Goal: Task Accomplishment & Management: Use online tool/utility

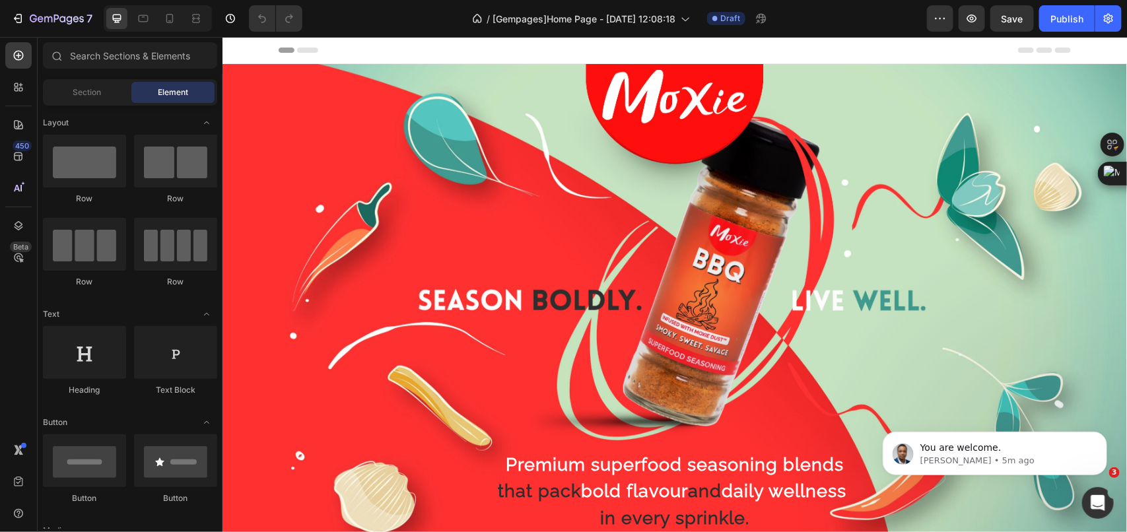
scroll to position [248, 0]
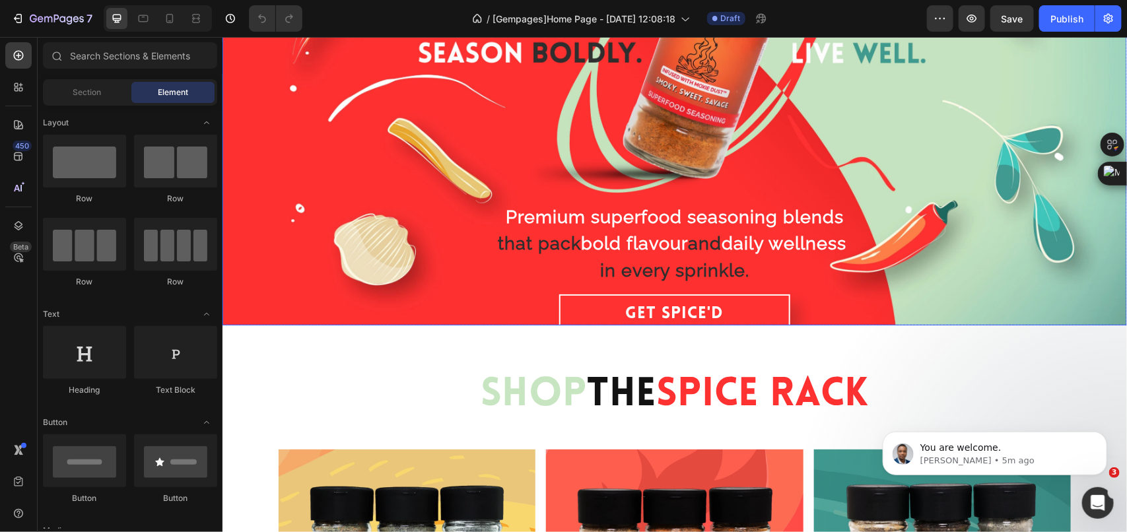
click at [246, 242] on div "Overlay" at bounding box center [674, 70] width 905 height 509
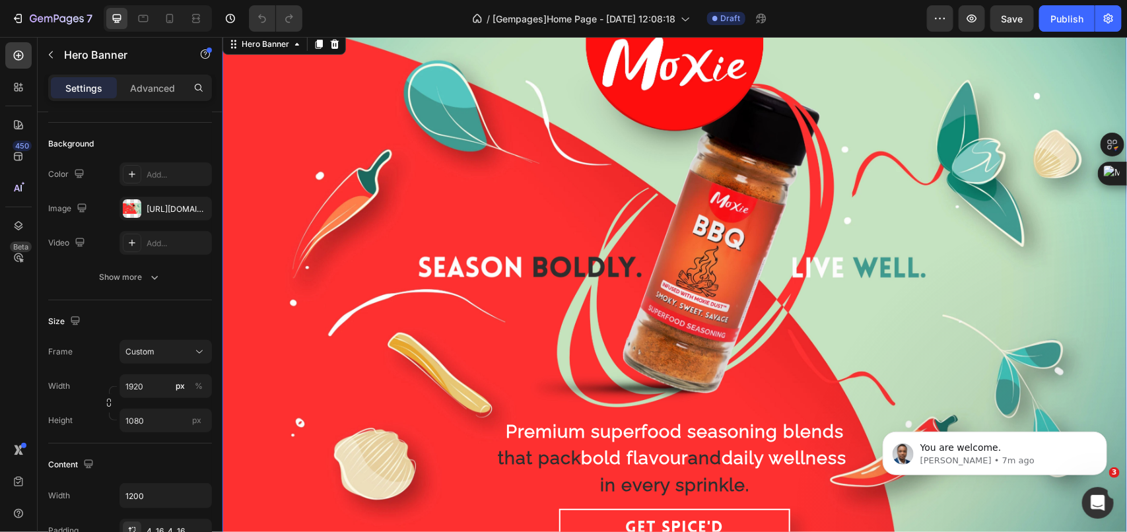
scroll to position [83, 0]
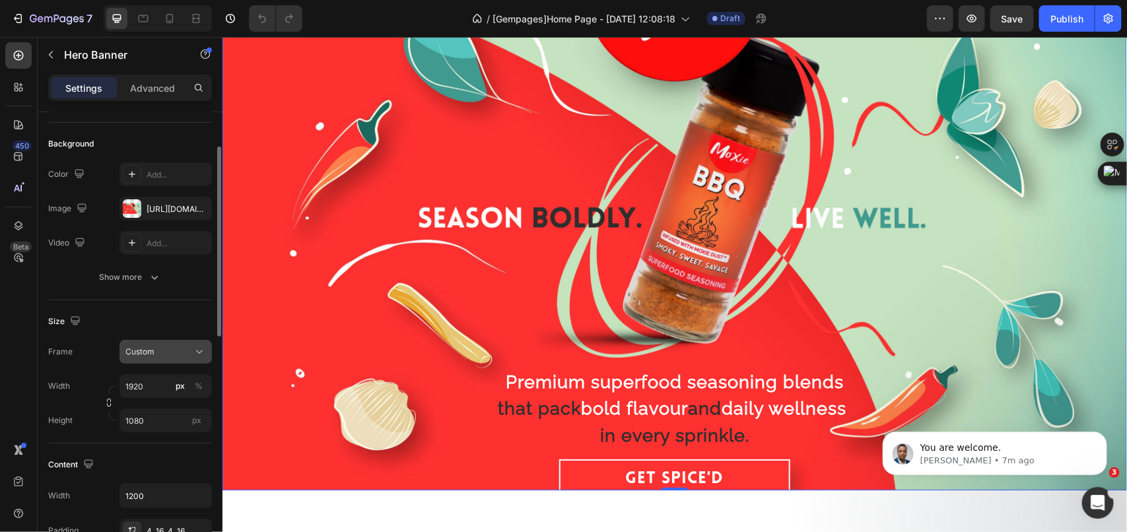
click at [170, 353] on div "Custom" at bounding box center [157, 352] width 65 height 12
click at [177, 380] on span "As banner source" at bounding box center [157, 384] width 65 height 12
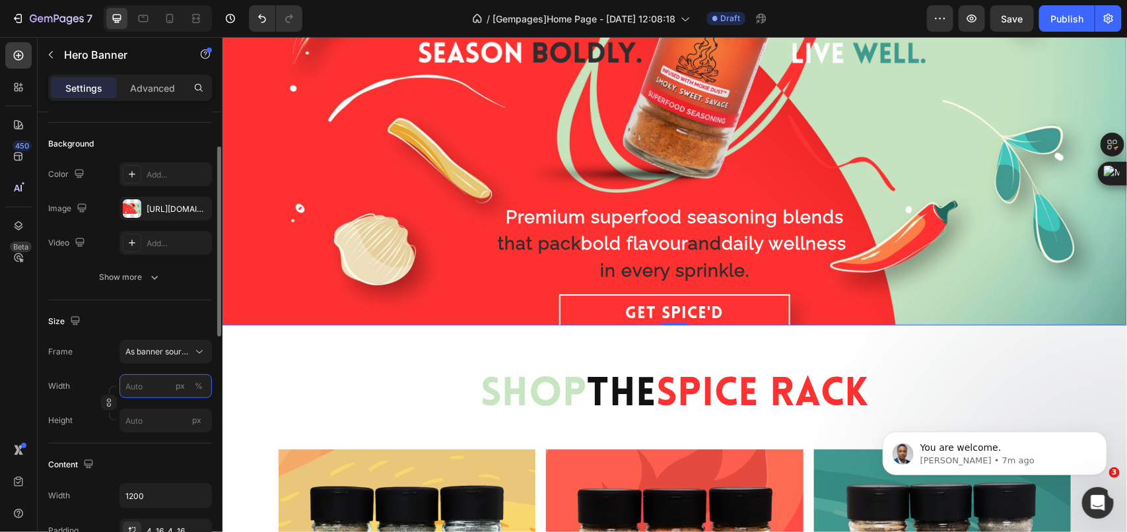
click at [151, 387] on input "px %" at bounding box center [166, 386] width 92 height 24
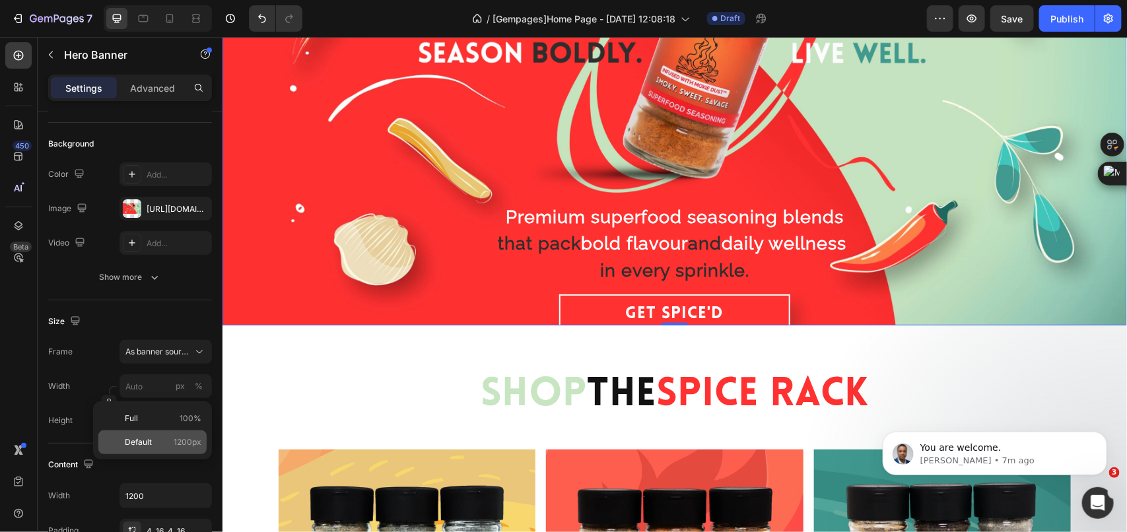
click at [192, 439] on span "1200px" at bounding box center [188, 442] width 28 height 12
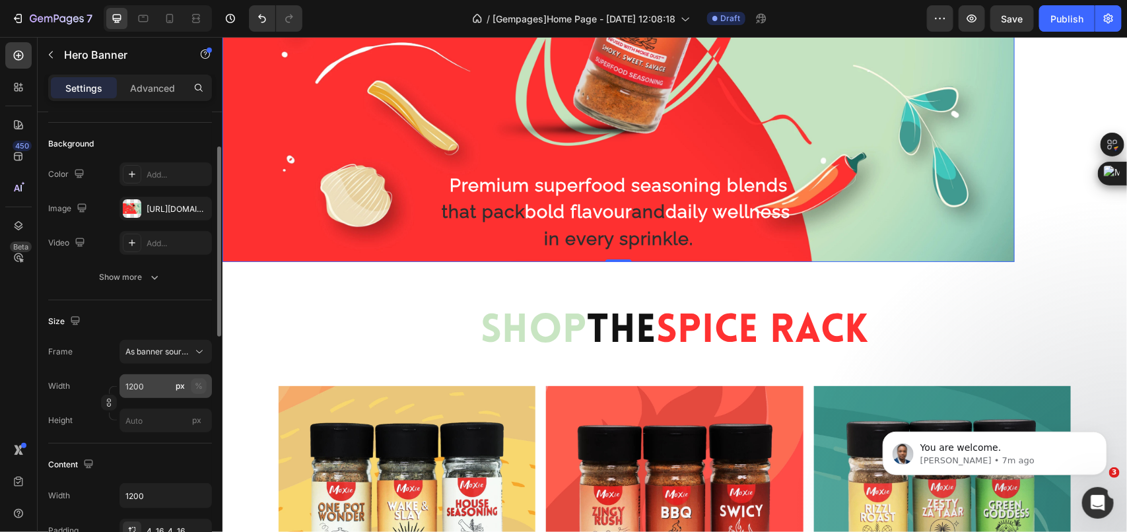
click at [199, 386] on div "%" at bounding box center [199, 386] width 8 height 12
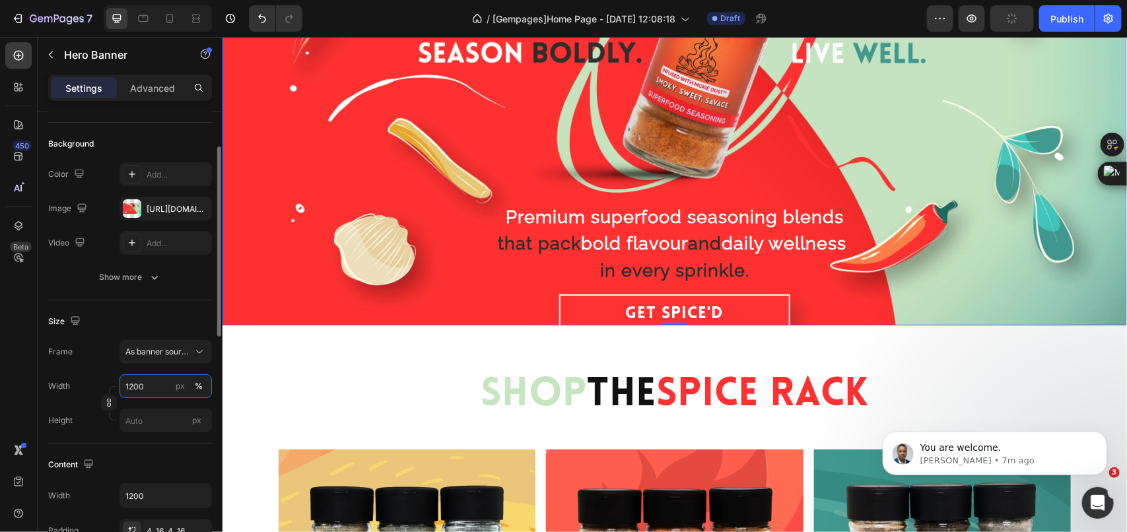
click at [156, 388] on input "1200" at bounding box center [166, 386] width 92 height 24
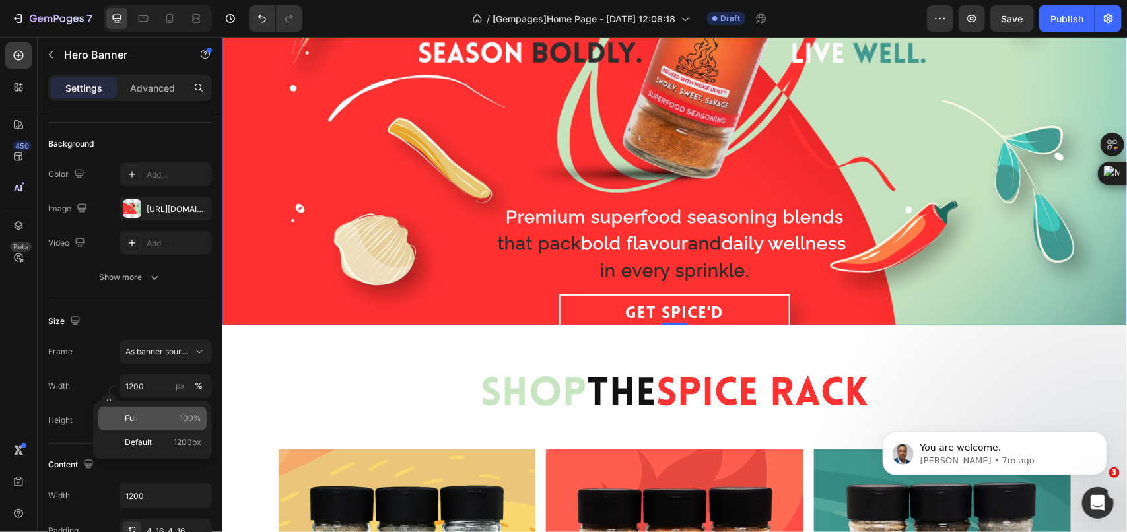
click at [162, 417] on p "Full 100%" at bounding box center [163, 419] width 77 height 12
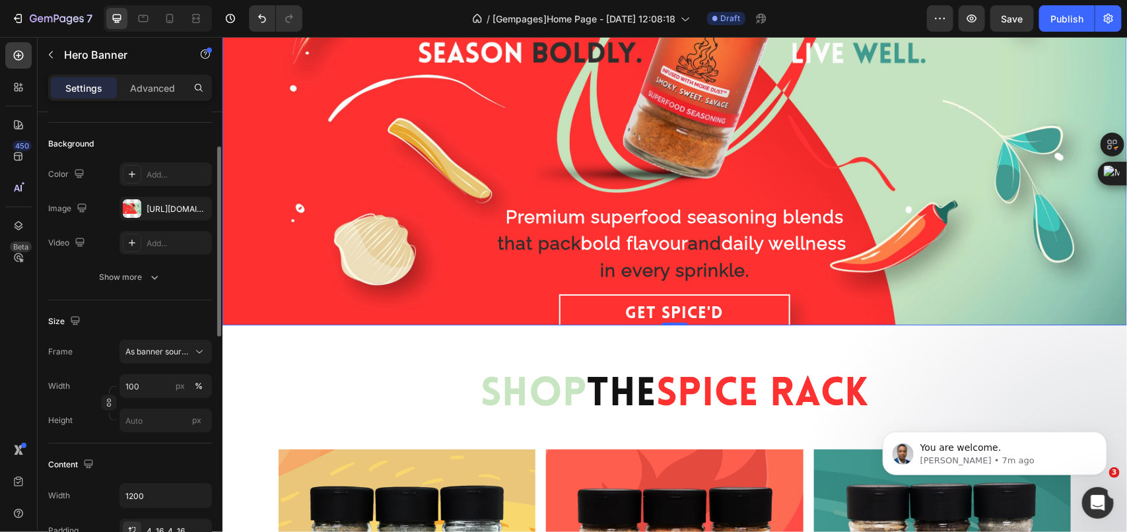
click at [162, 338] on div "Size Frame As banner source Width 100 px % Height px" at bounding box center [130, 371] width 164 height 143
click at [162, 353] on span "As banner source" at bounding box center [157, 352] width 65 height 12
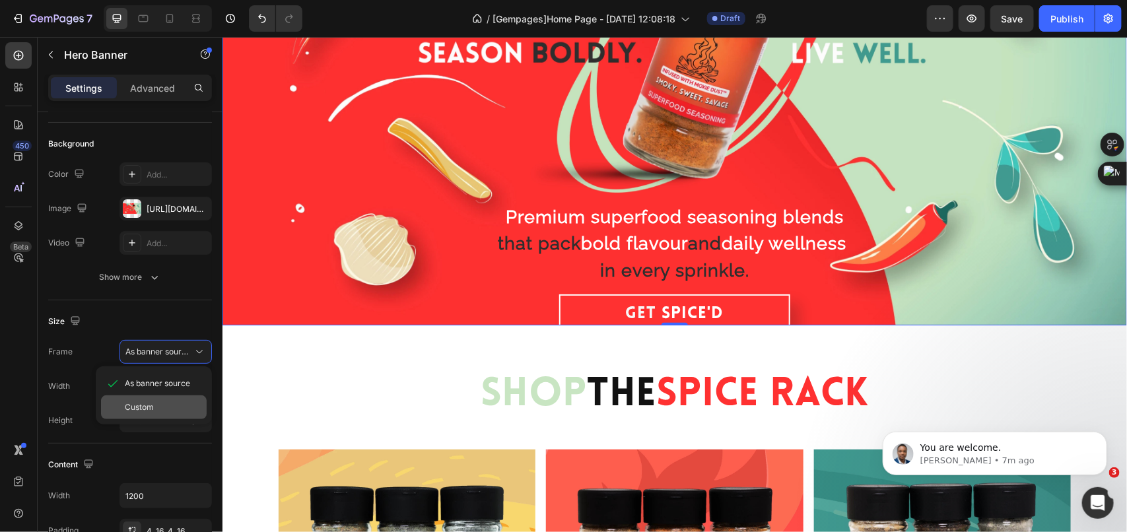
click at [160, 409] on div "Custom" at bounding box center [163, 407] width 77 height 12
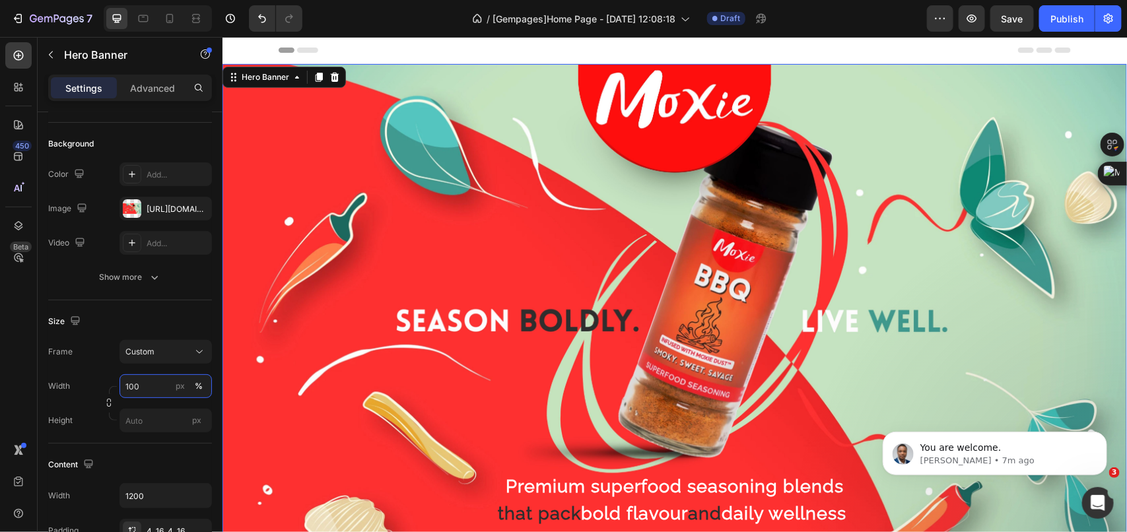
scroll to position [83, 0]
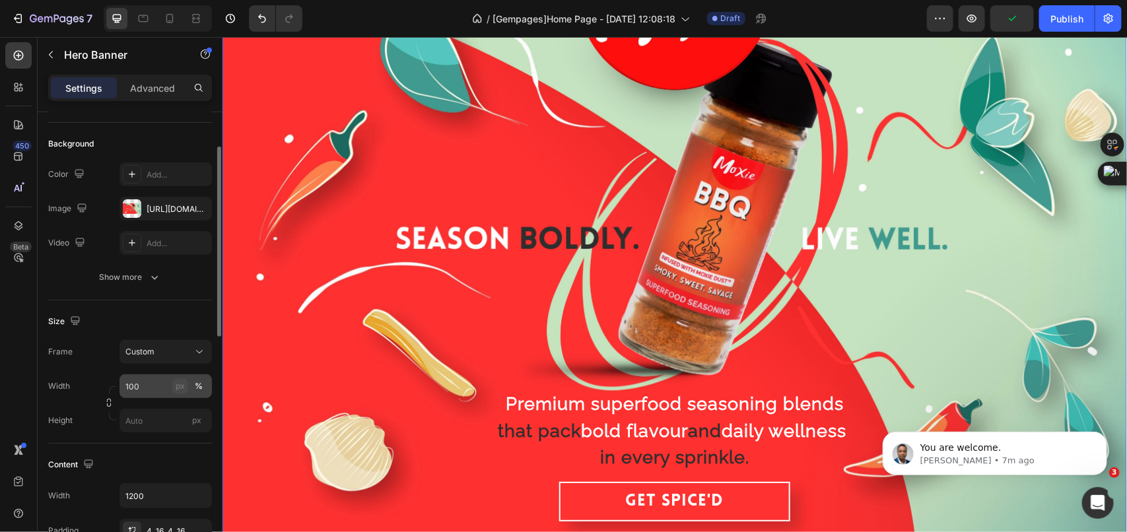
click at [177, 383] on div "px" at bounding box center [180, 386] width 9 height 12
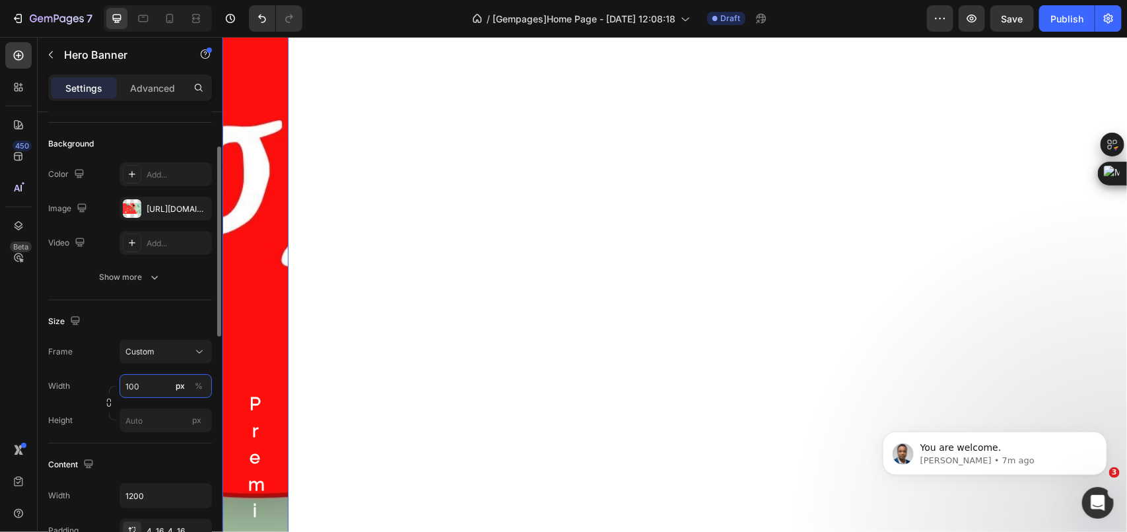
click at [147, 387] on input "100" at bounding box center [166, 386] width 92 height 24
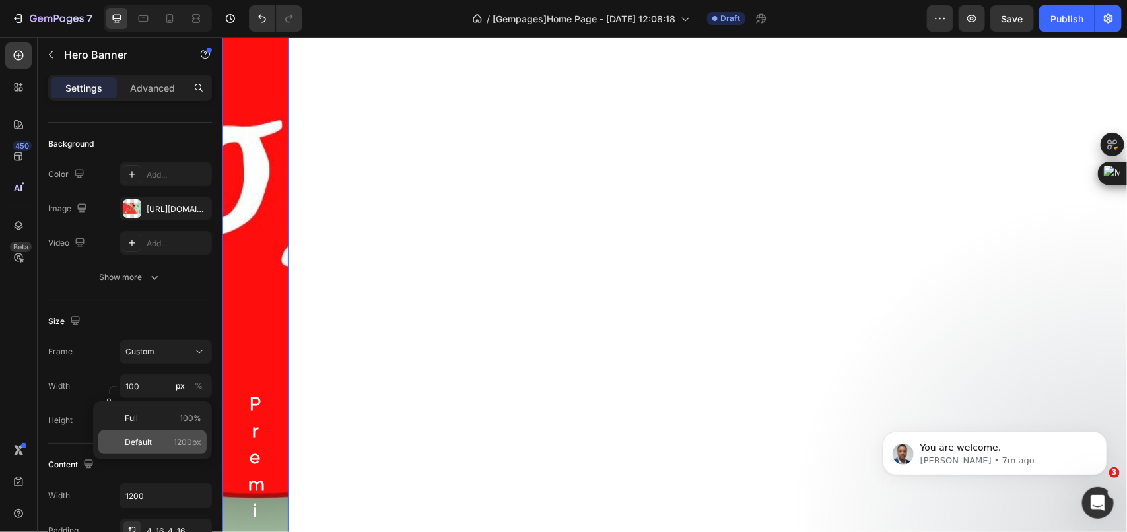
click at [190, 440] on span "1200px" at bounding box center [188, 442] width 28 height 12
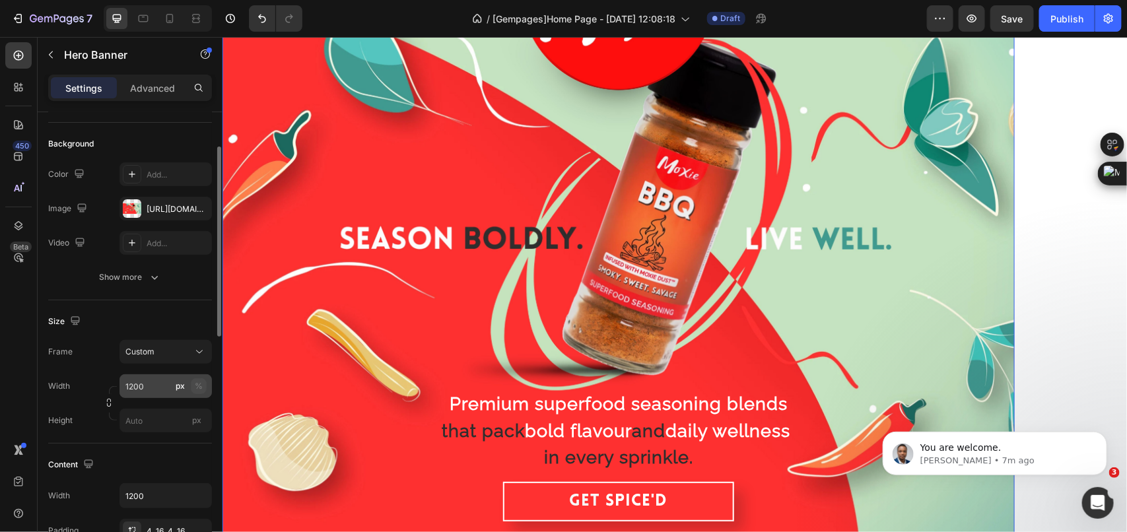
click at [196, 386] on div "%" at bounding box center [199, 386] width 8 height 12
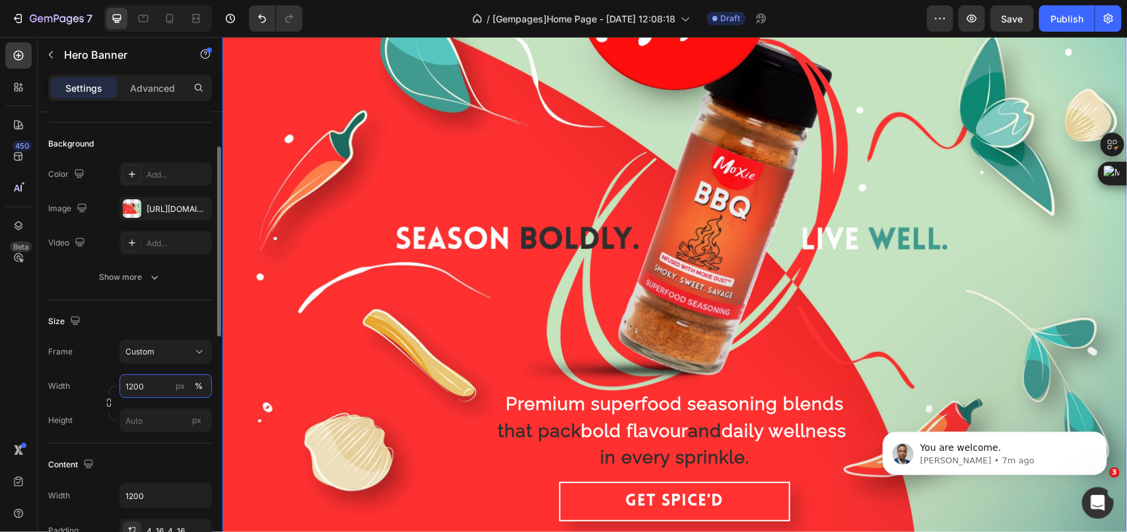
click at [155, 384] on input "1200" at bounding box center [166, 386] width 92 height 24
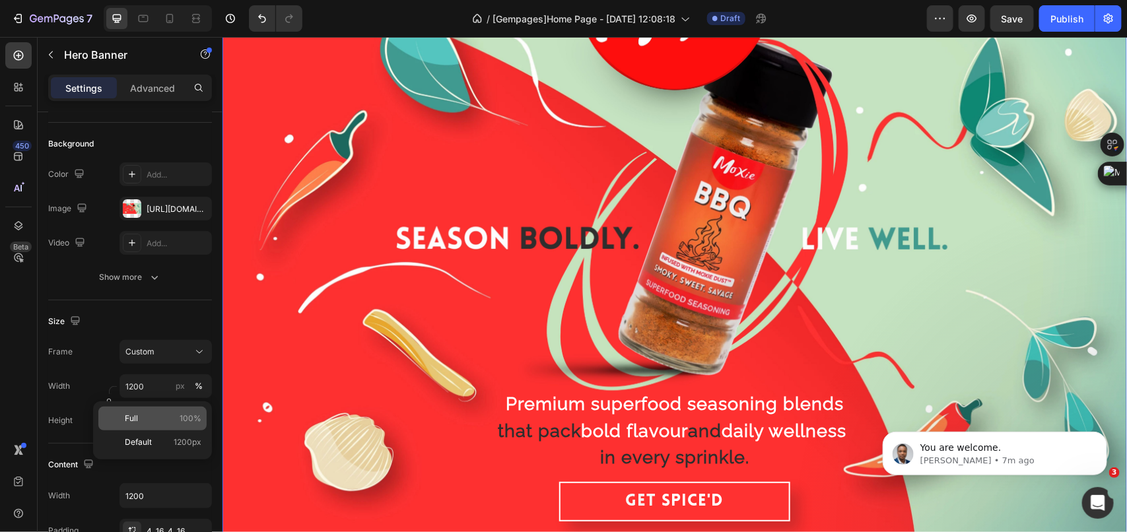
click at [187, 415] on span "100%" at bounding box center [191, 419] width 22 height 12
type input "100"
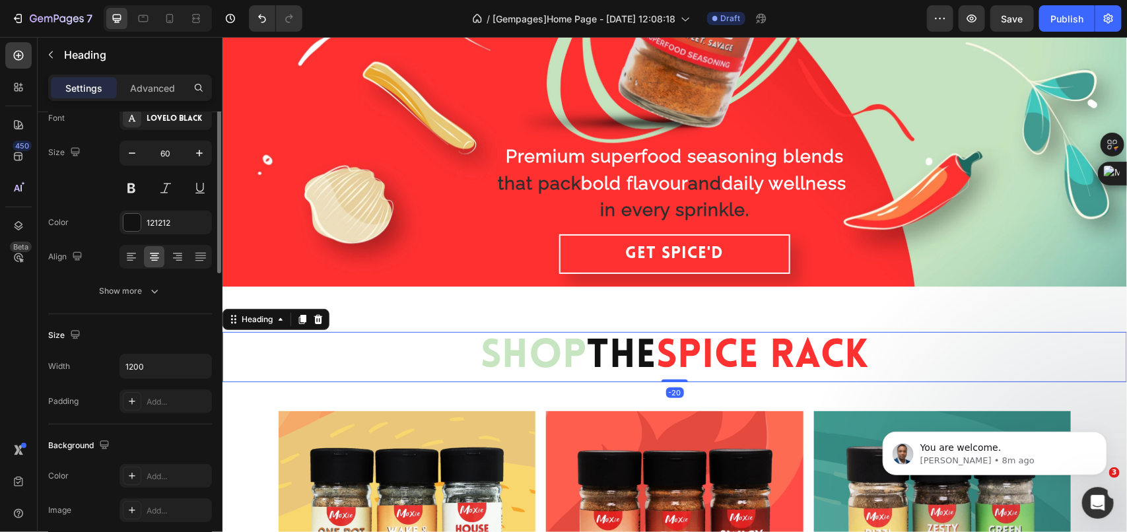
scroll to position [0, 0]
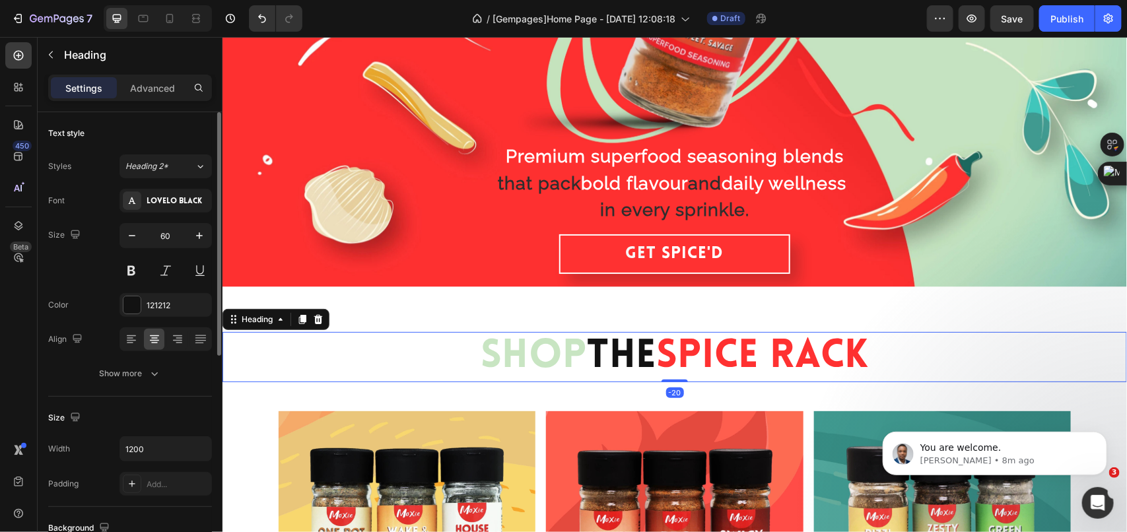
drag, startPoint x: 1045, startPoint y: 428, endPoint x: 1087, endPoint y: 420, distance: 42.4
click at [1087, 420] on body "You are welcome. [PERSON_NAME] • 8m ago" at bounding box center [995, 450] width 254 height 82
click at [1102, 432] on icon "Dismiss notification" at bounding box center [1102, 434] width 7 height 7
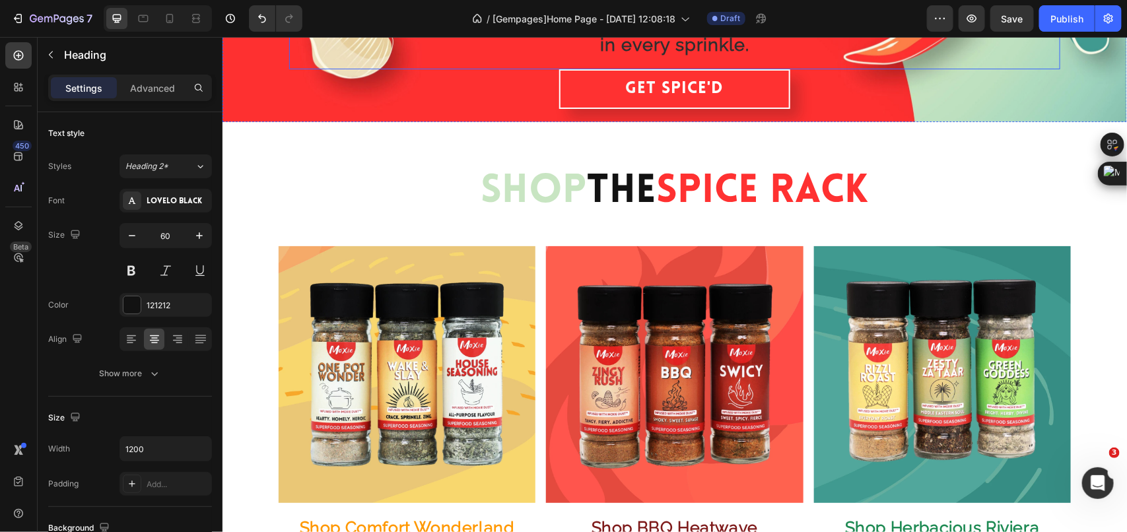
scroll to position [330, 0]
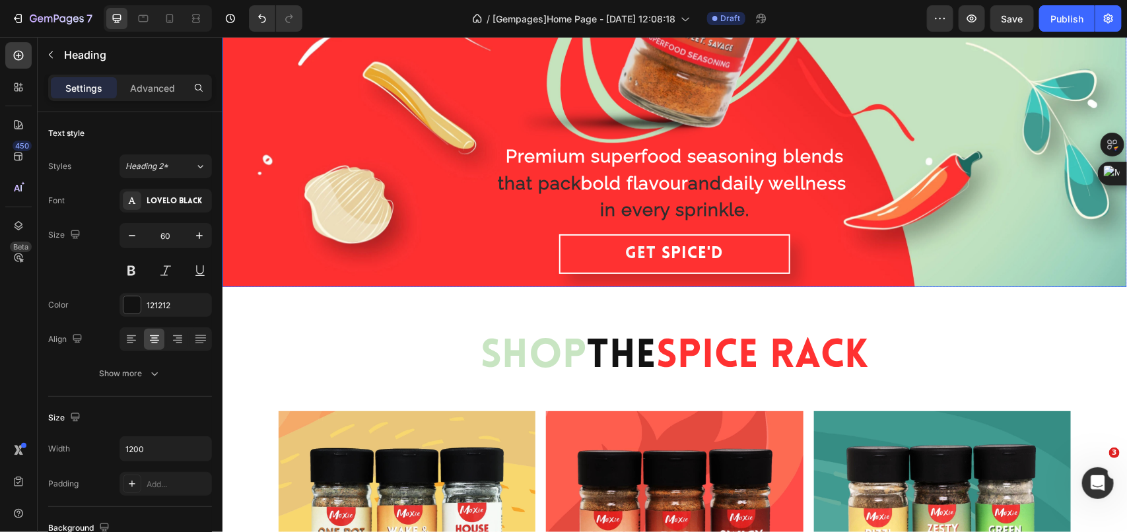
click at [266, 241] on div "Overlay" at bounding box center [674, 9] width 905 height 553
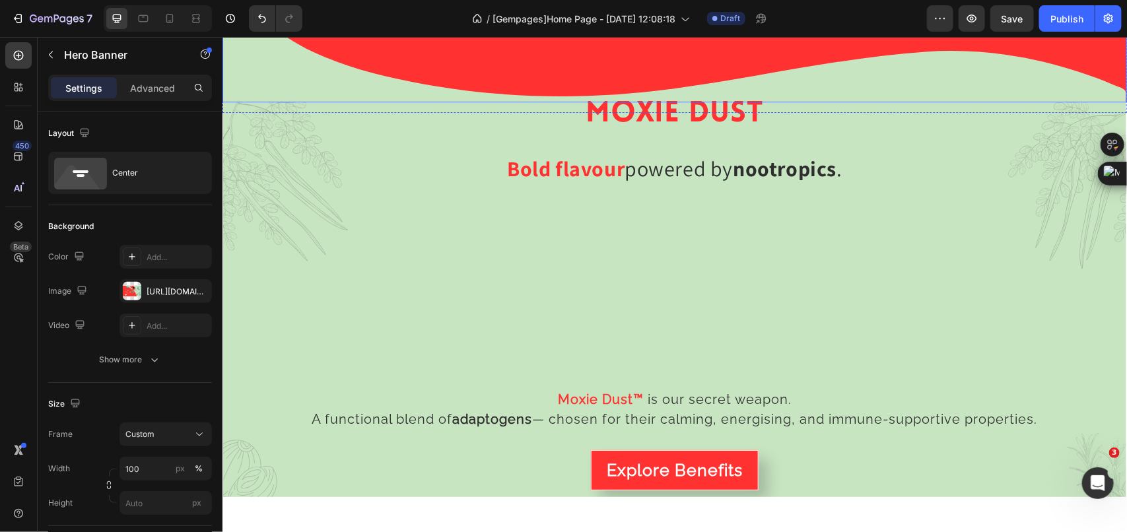
scroll to position [1899, 0]
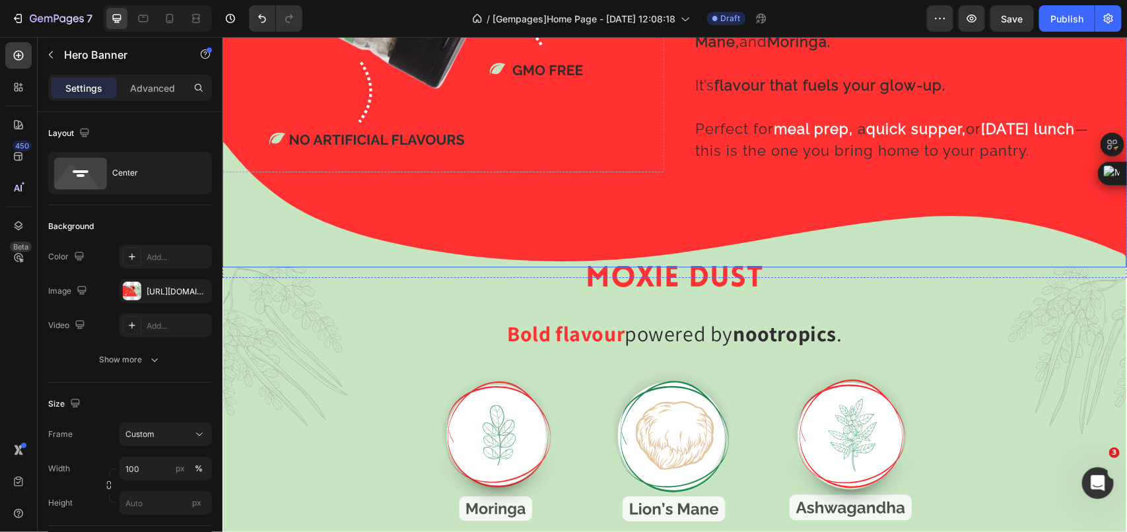
click at [353, 204] on div "Background Image" at bounding box center [674, 12] width 905 height 509
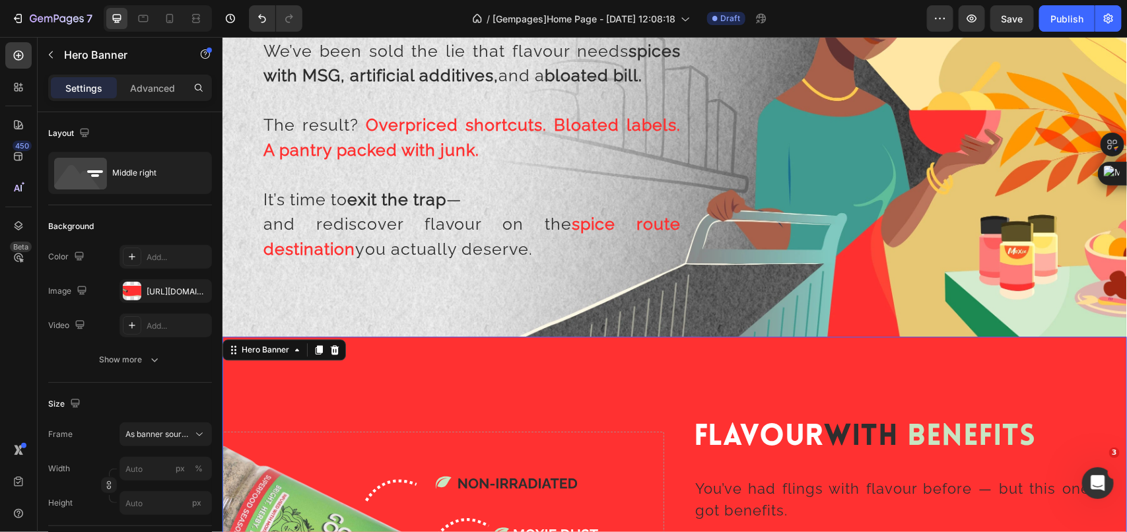
scroll to position [1486, 0]
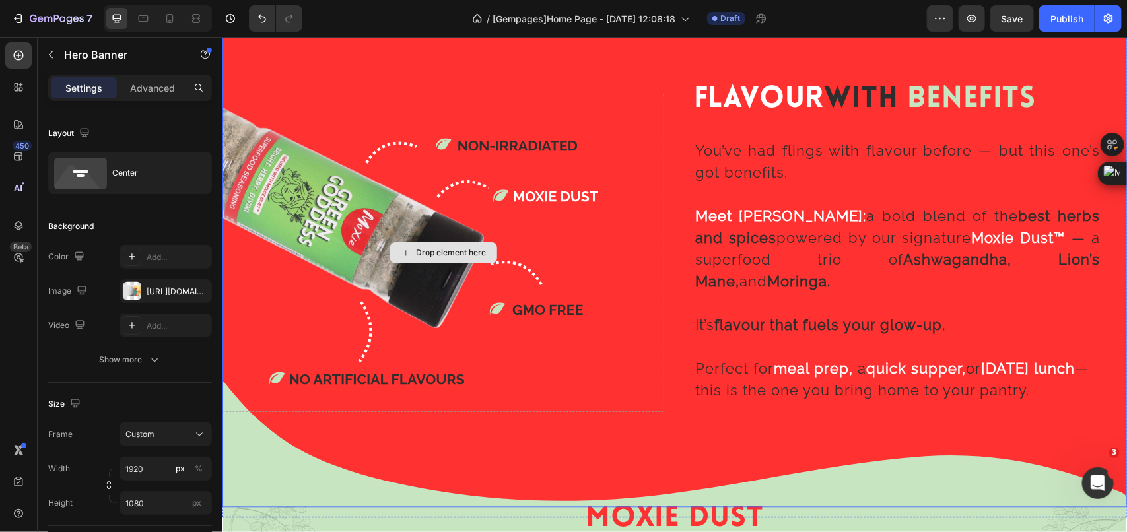
scroll to position [2064, 0]
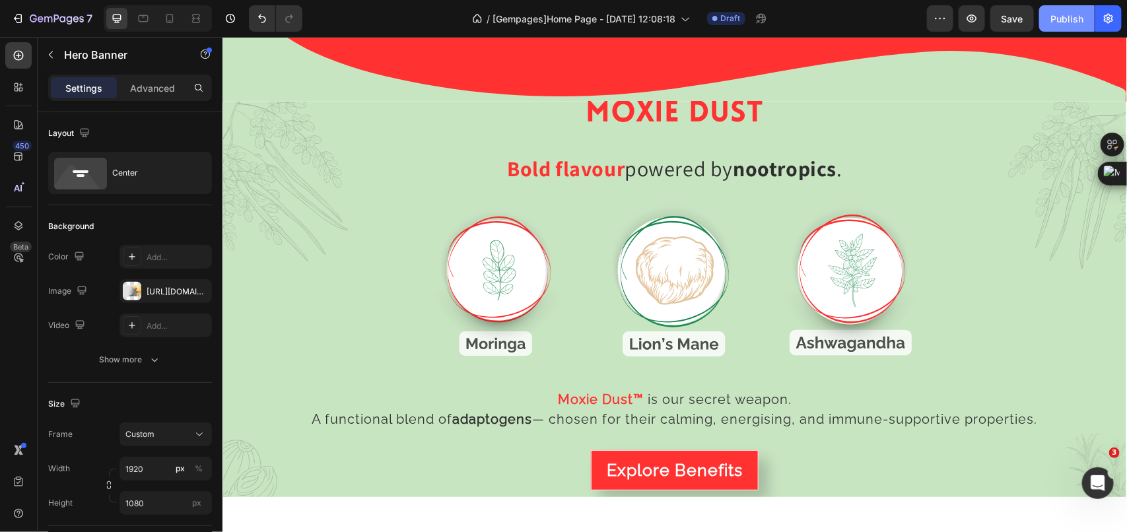
click at [1074, 15] on div "Publish" at bounding box center [1067, 19] width 33 height 14
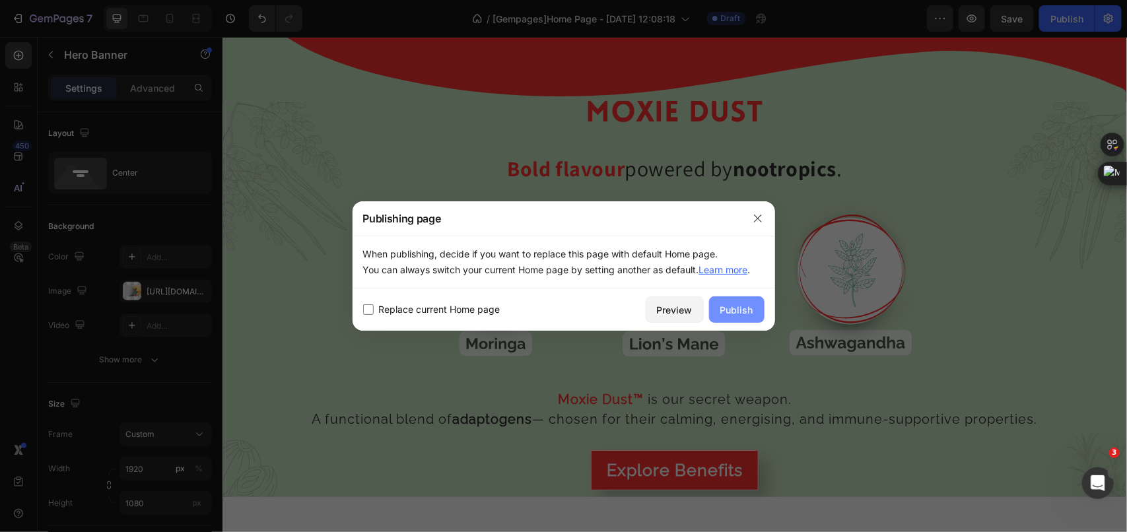
click at [738, 303] on div "Publish" at bounding box center [736, 310] width 33 height 14
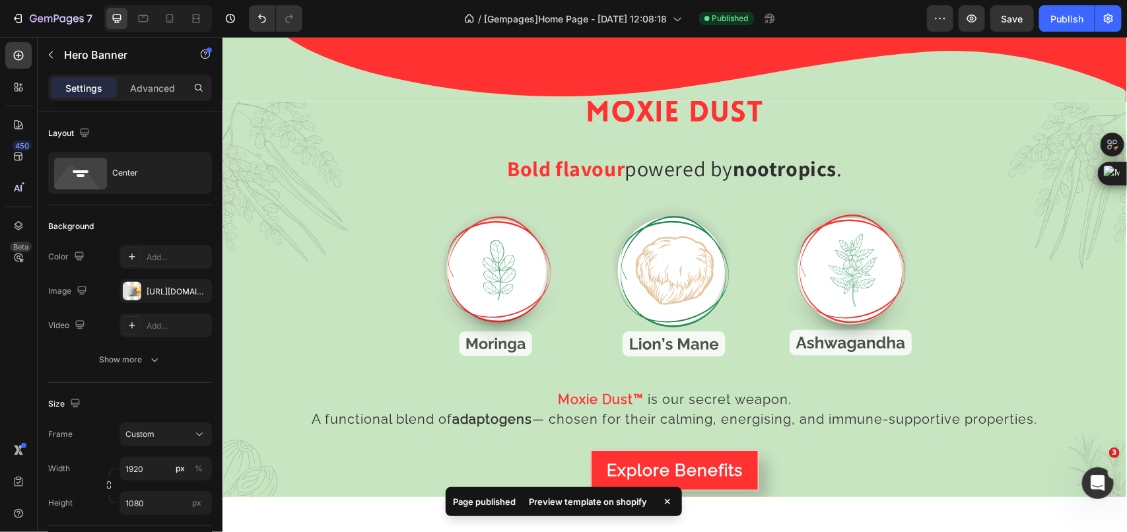
click at [573, 501] on div "Preview template on shopify" at bounding box center [589, 502] width 134 height 18
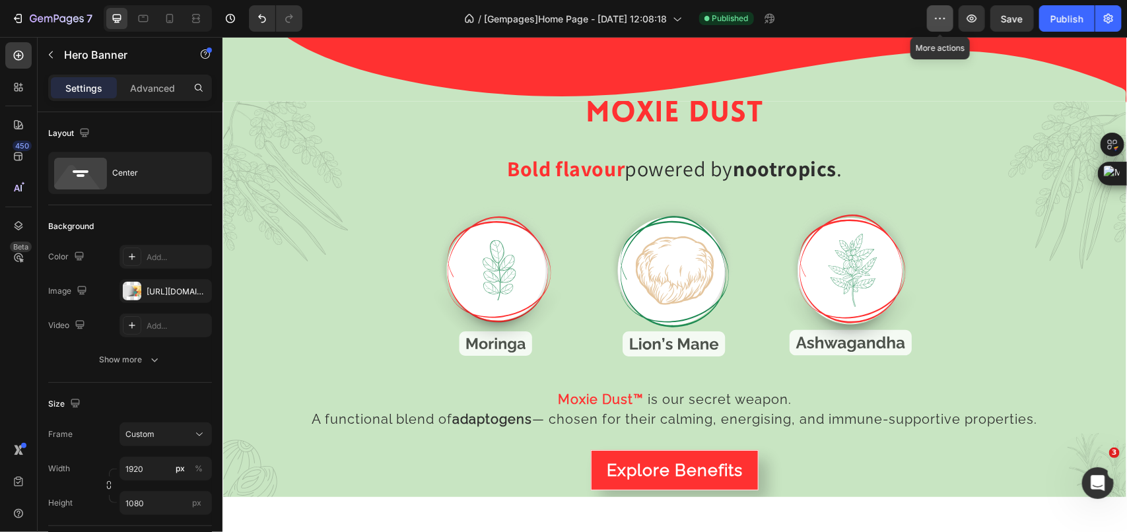
click at [945, 17] on icon "button" at bounding box center [940, 18] width 13 height 13
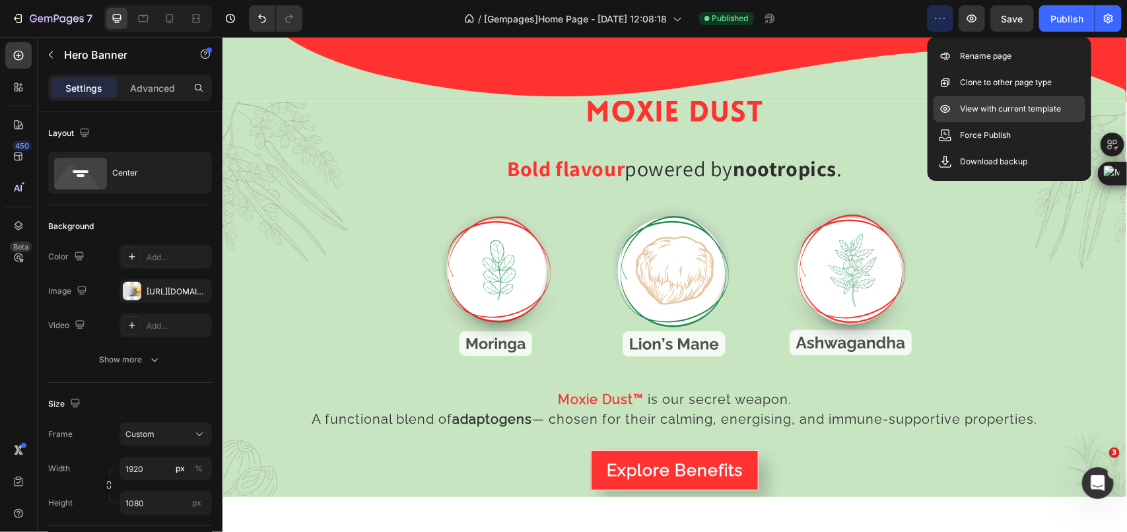
click at [971, 122] on div "View with current template" at bounding box center [1010, 135] width 152 height 26
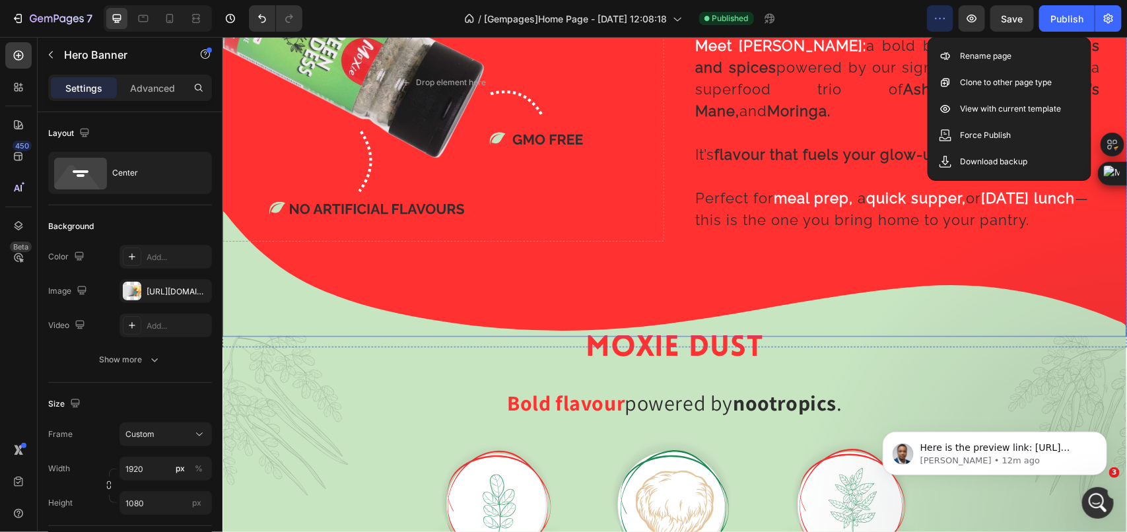
scroll to position [1816, 0]
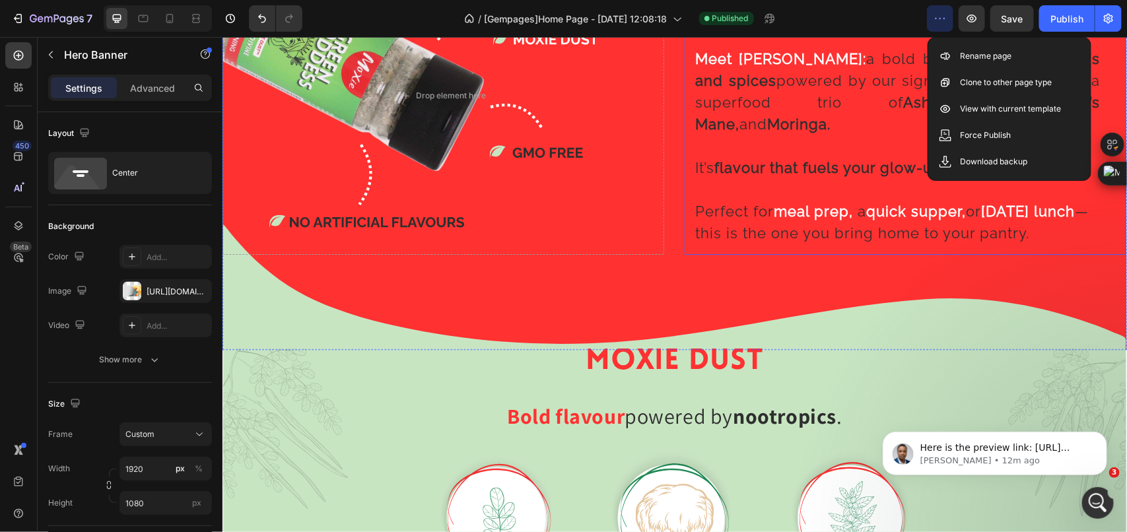
click at [730, 178] on p at bounding box center [897, 189] width 405 height 22
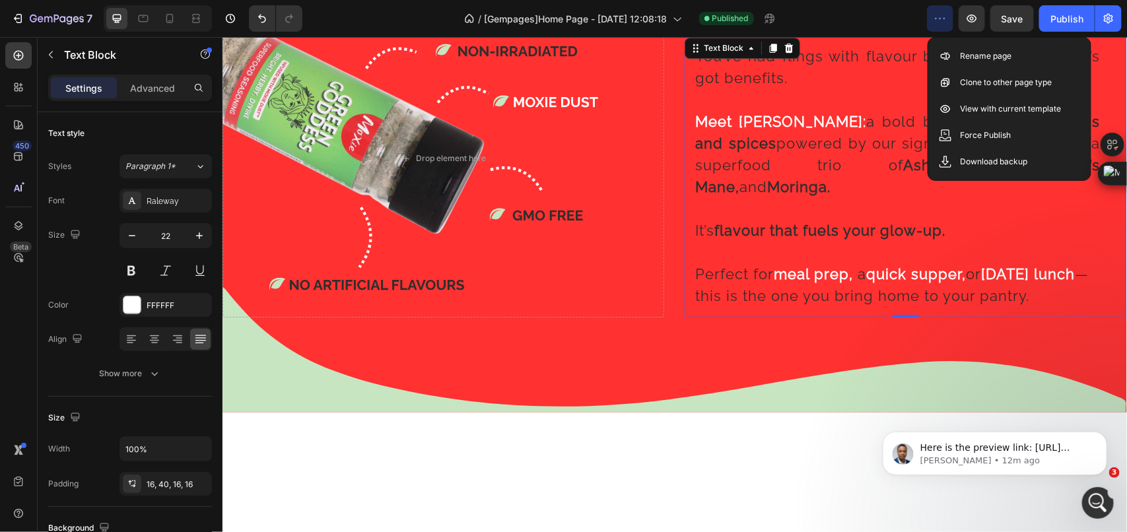
scroll to position [1568, 0]
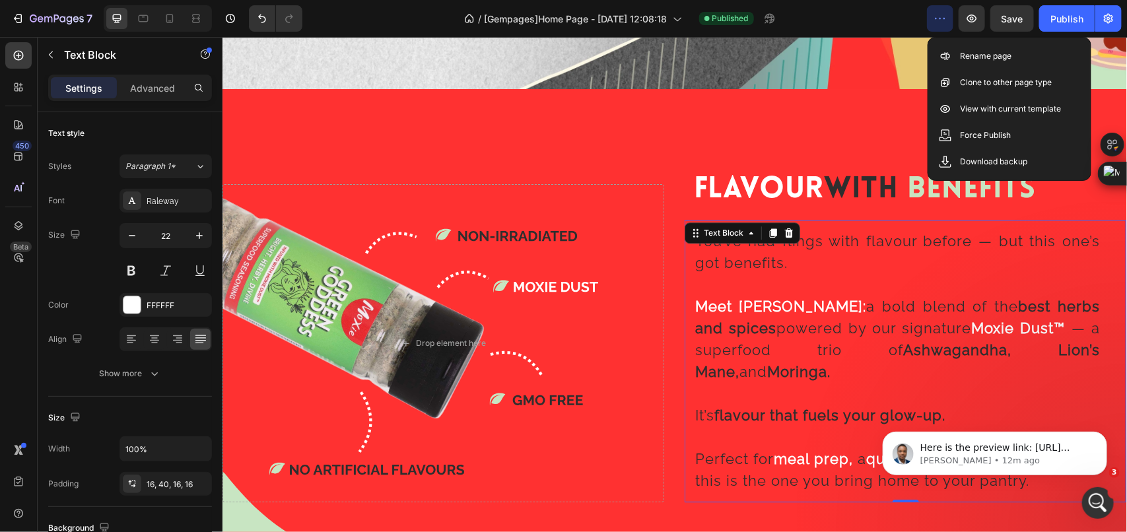
click at [935, 12] on icon "button" at bounding box center [940, 18] width 13 height 13
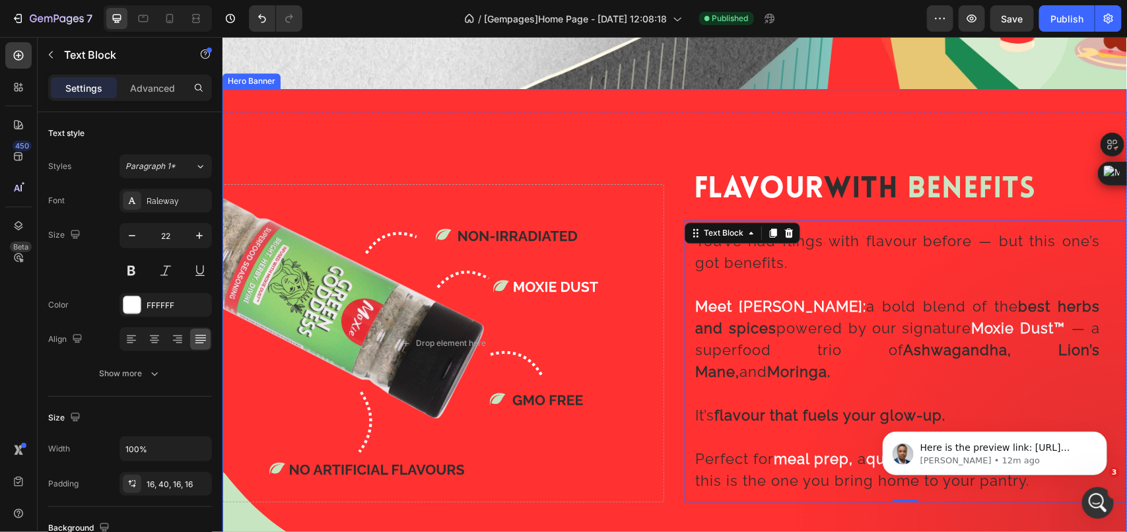
click at [775, 125] on div "Background Image" at bounding box center [674, 342] width 905 height 509
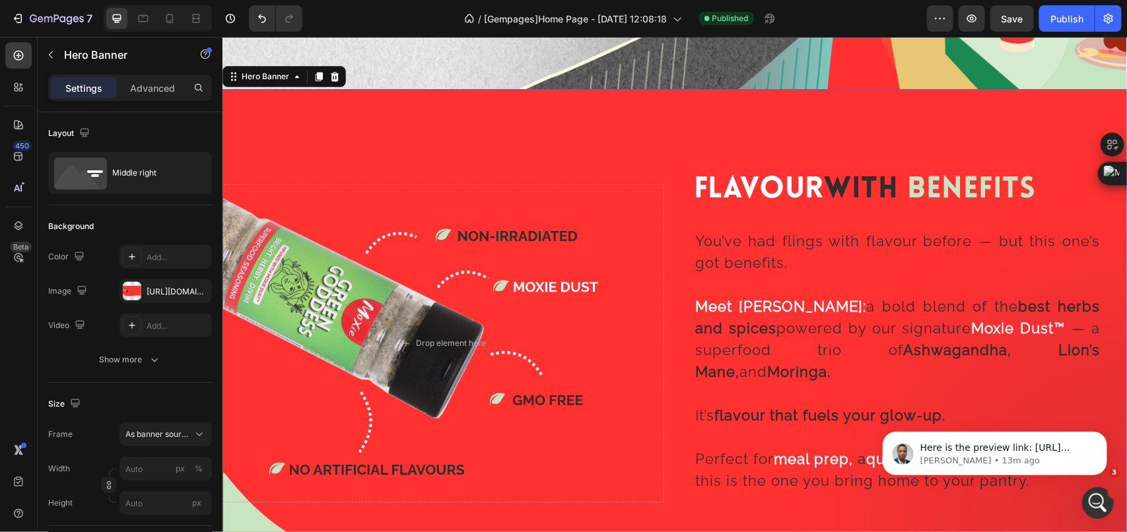
click at [687, 129] on div "Background Image" at bounding box center [674, 342] width 905 height 509
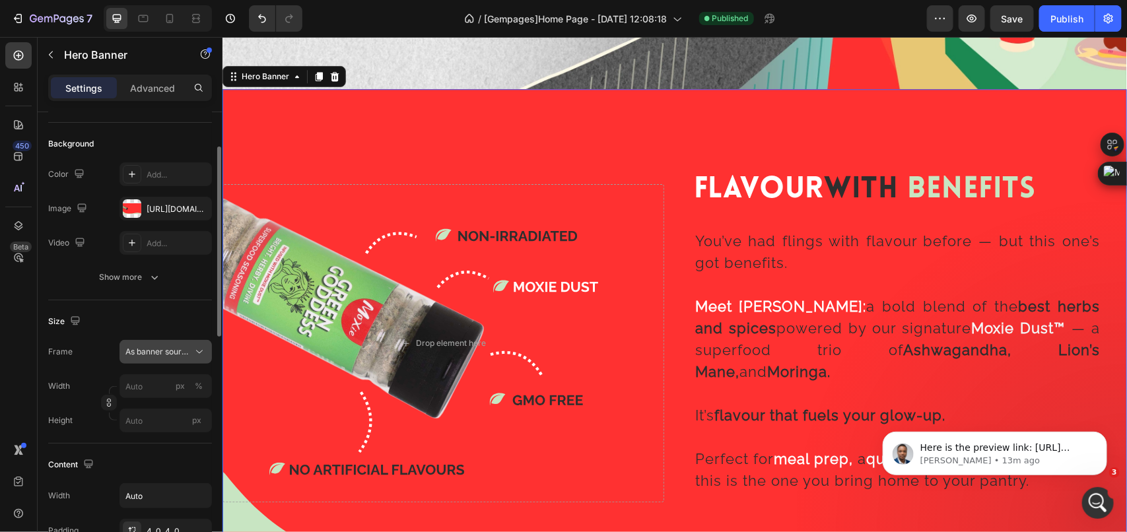
click at [166, 347] on span "As banner source" at bounding box center [157, 352] width 65 height 12
click at [176, 410] on div "Custom" at bounding box center [163, 407] width 77 height 12
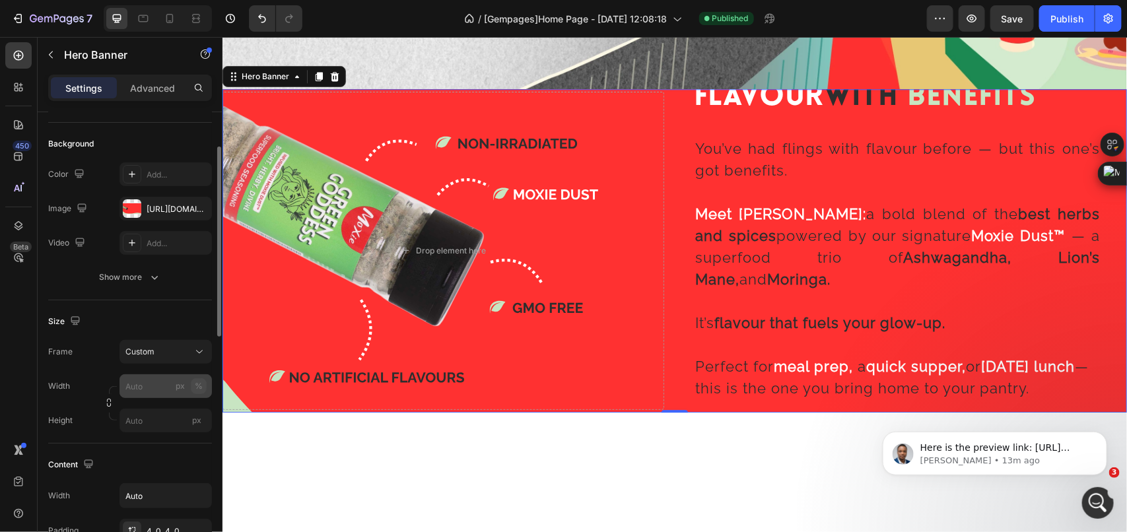
click at [195, 385] on div "%" at bounding box center [199, 386] width 8 height 12
click at [158, 381] on input "px %" at bounding box center [166, 386] width 92 height 24
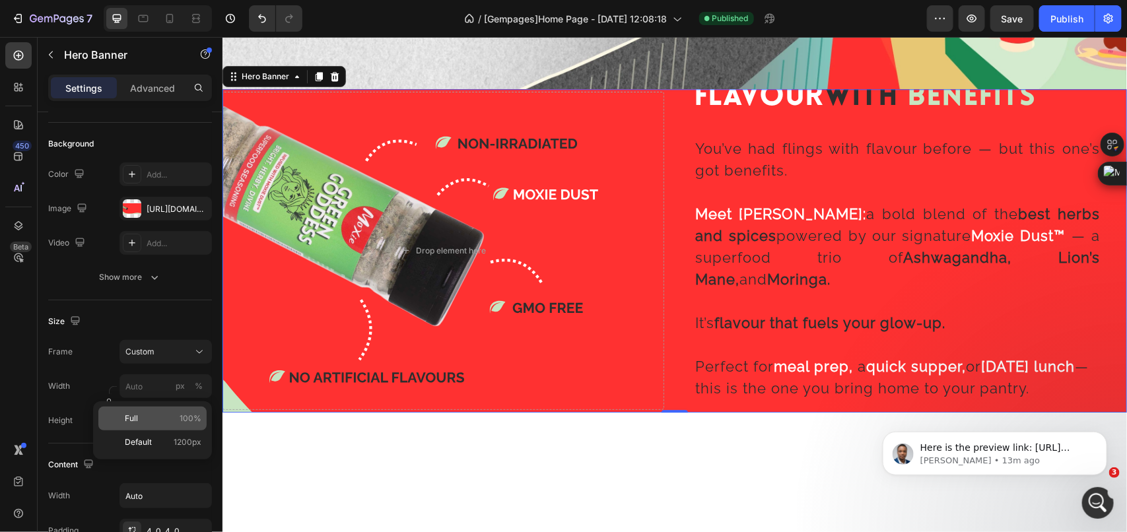
click at [180, 415] on span "100%" at bounding box center [191, 419] width 22 height 12
type input "100"
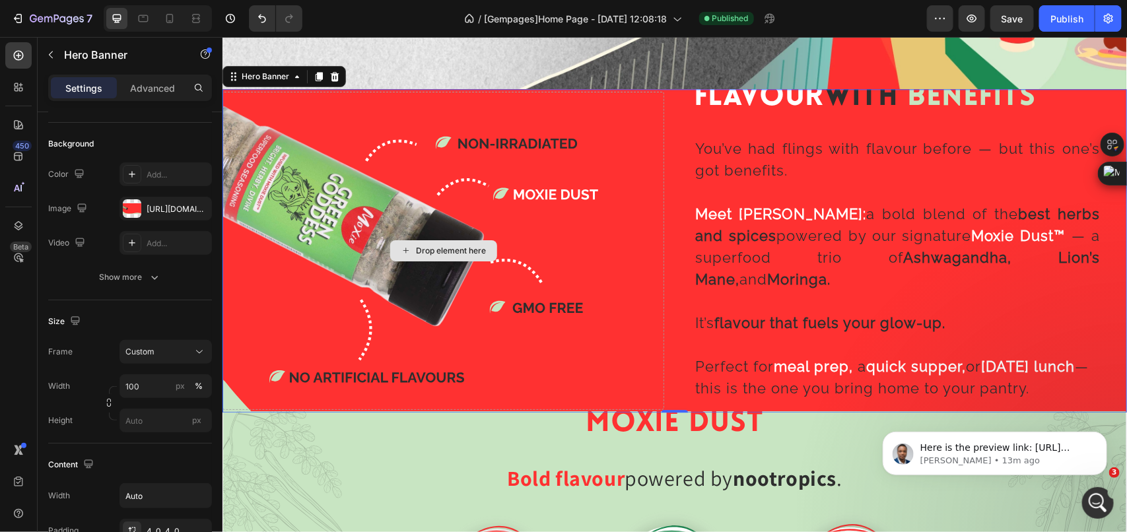
scroll to position [1486, 0]
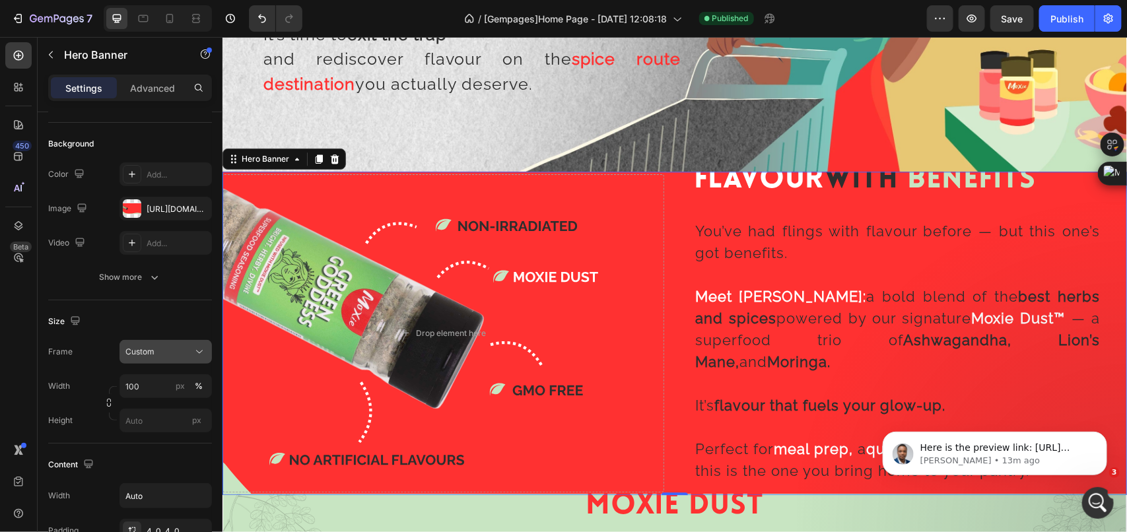
click at [186, 354] on div "Custom" at bounding box center [157, 352] width 65 height 12
click at [189, 382] on span "As banner source" at bounding box center [157, 384] width 65 height 12
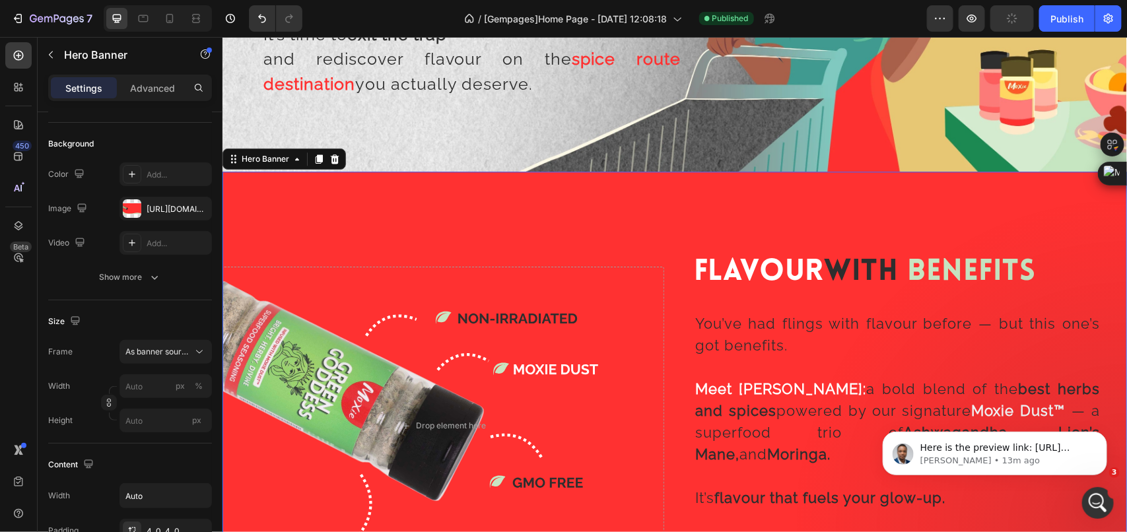
scroll to position [1568, 0]
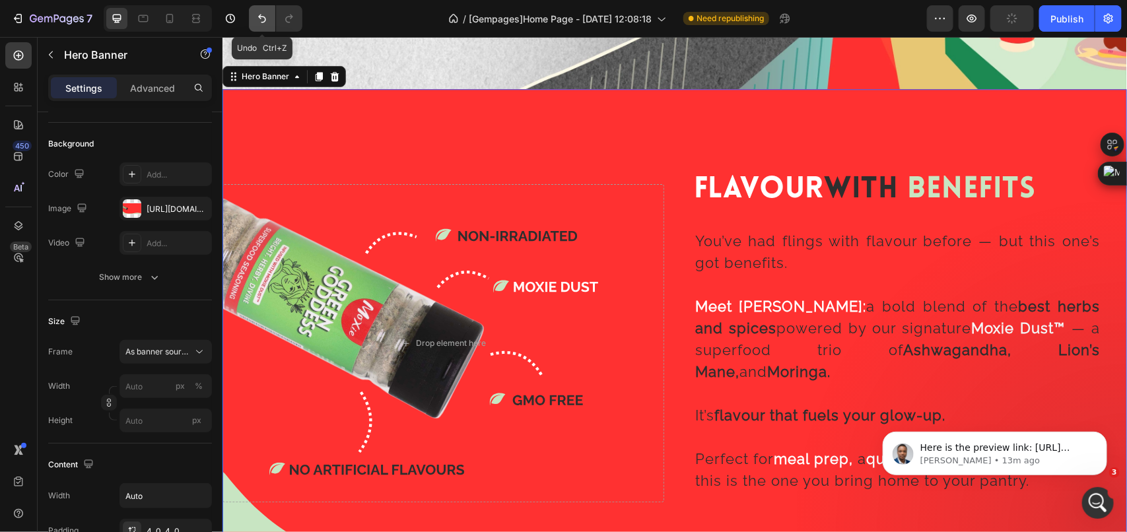
drag, startPoint x: 263, startPoint y: 20, endPoint x: 106, endPoint y: 31, distance: 156.9
click at [263, 20] on icon "Undo/Redo" at bounding box center [262, 18] width 13 height 13
click at [258, 18] on icon "Undo/Redo" at bounding box center [262, 18] width 13 height 13
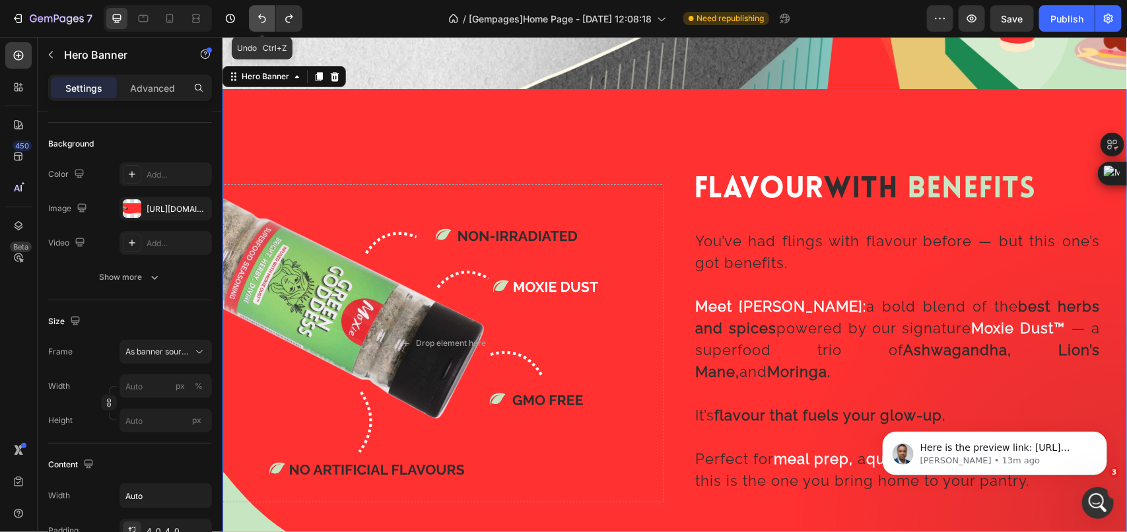
click at [258, 18] on icon "Undo/Redo" at bounding box center [262, 18] width 13 height 13
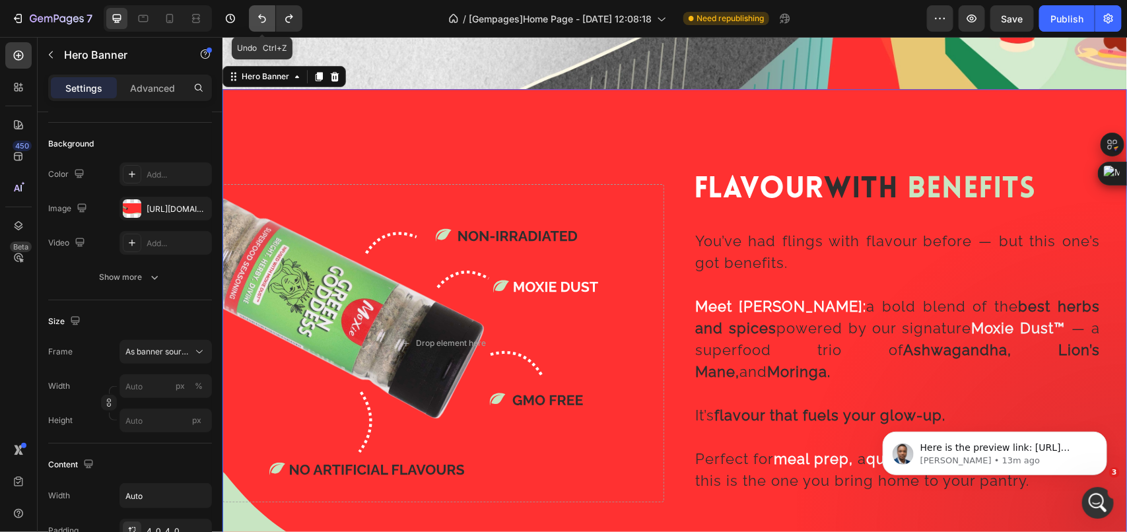
click at [258, 18] on icon "Undo/Redo" at bounding box center [262, 18] width 13 height 13
click at [295, 24] on icon "Undo/Redo" at bounding box center [289, 18] width 13 height 13
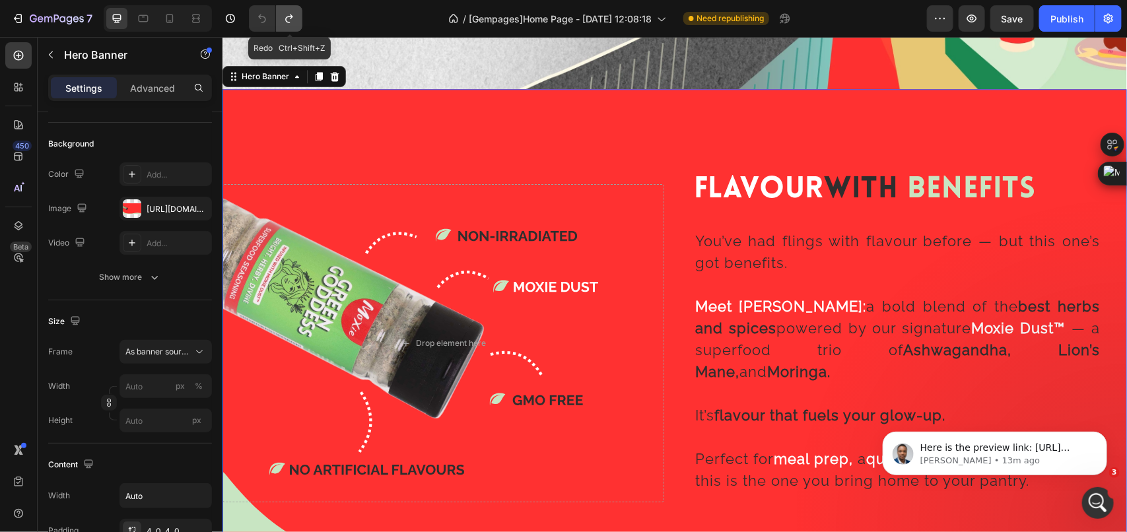
click at [295, 24] on icon "Undo/Redo" at bounding box center [289, 18] width 13 height 13
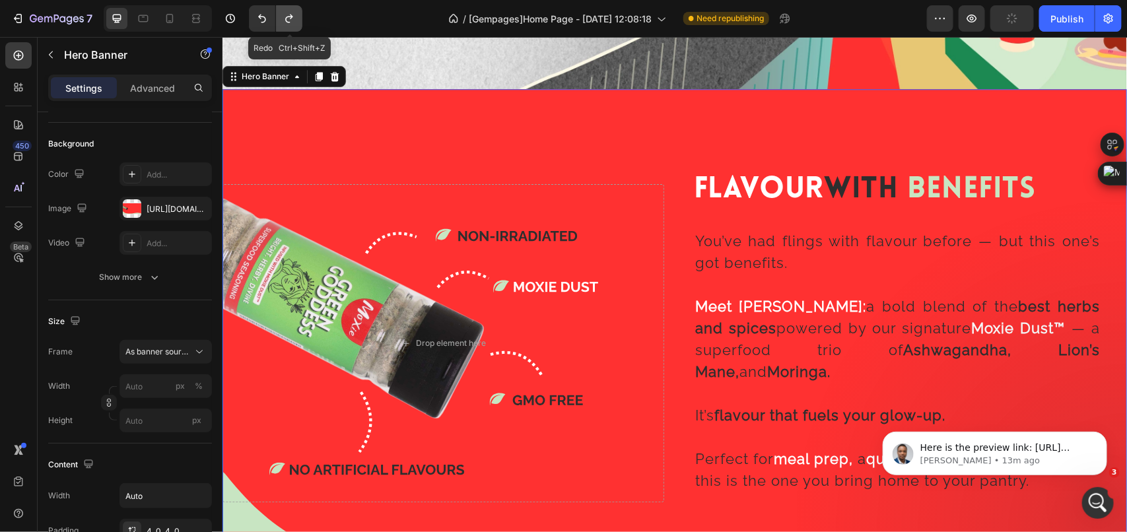
click at [295, 24] on icon "Undo/Redo" at bounding box center [289, 18] width 13 height 13
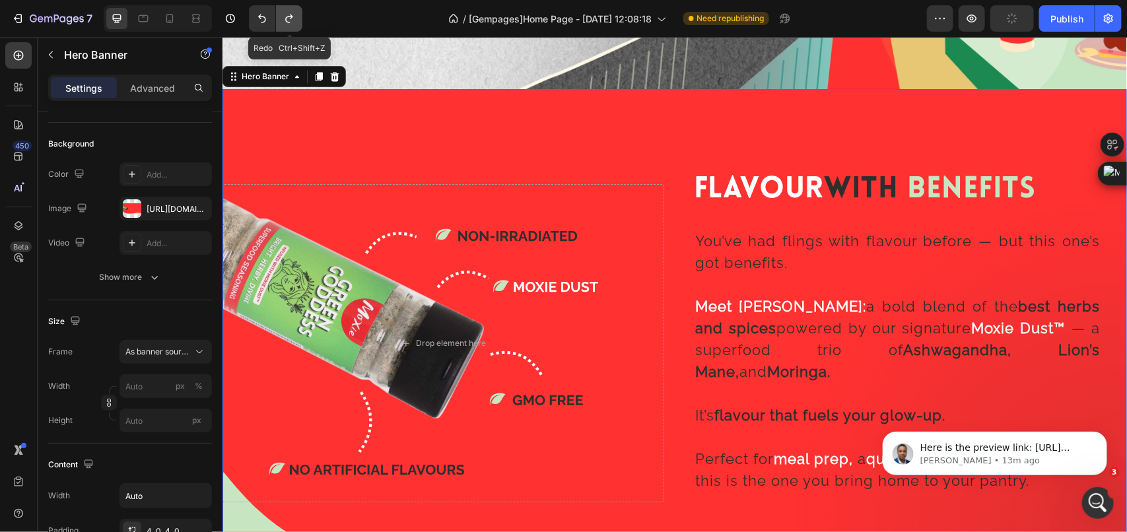
click at [295, 24] on icon "Undo/Redo" at bounding box center [289, 18] width 13 height 13
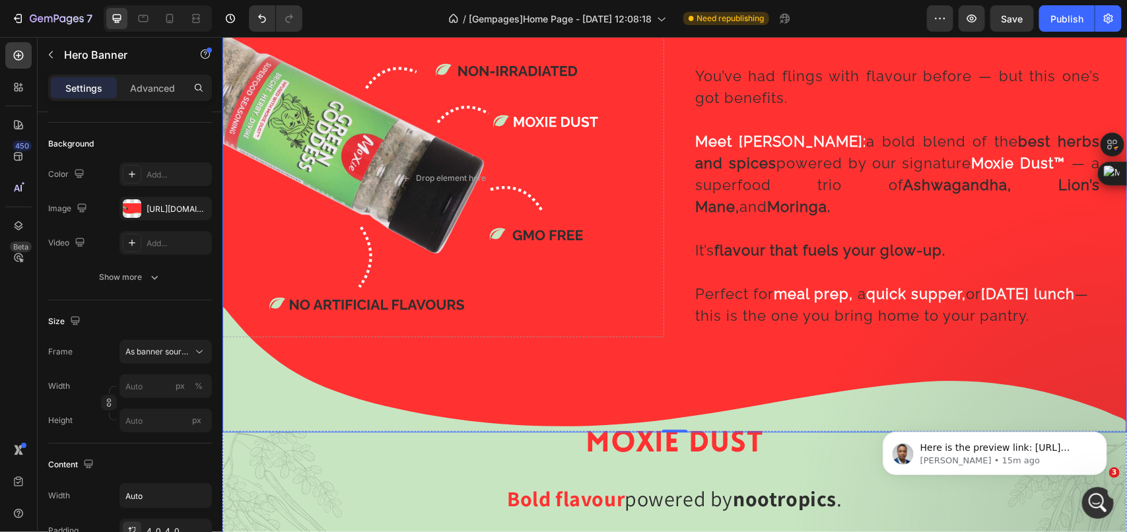
scroll to position [1651, 0]
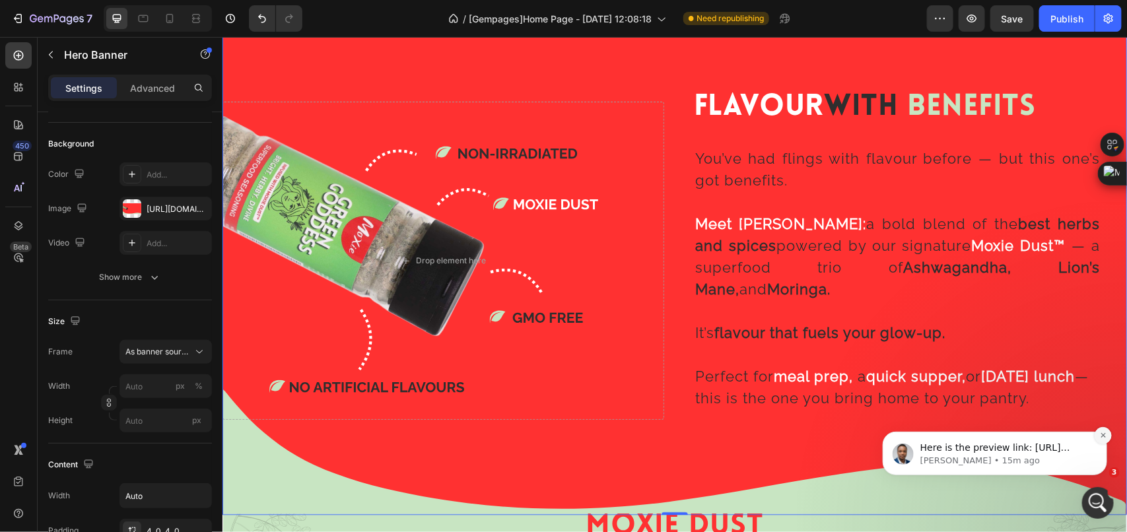
click at [1099, 433] on icon "Dismiss notification" at bounding box center [1102, 434] width 7 height 7
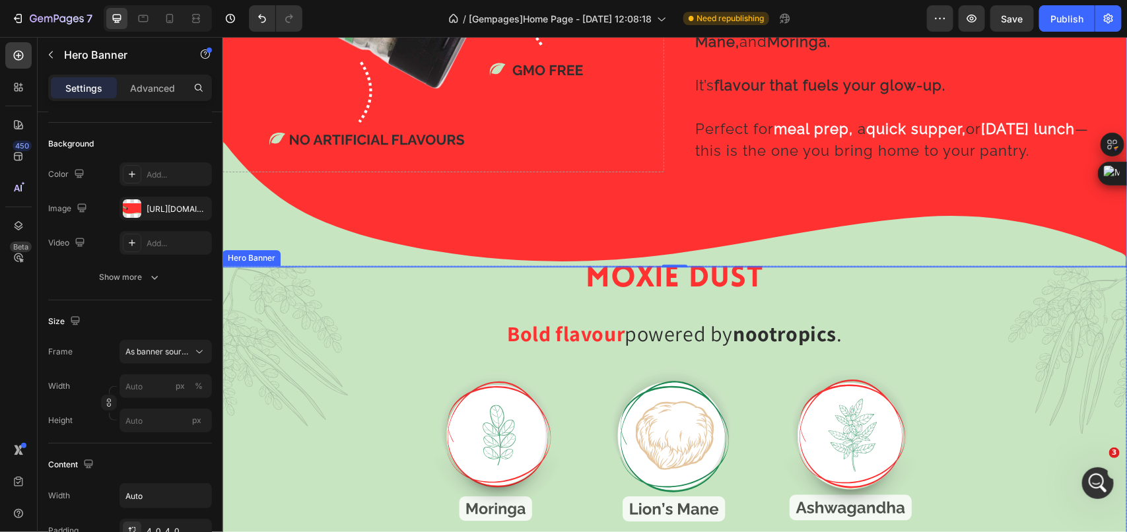
scroll to position [2064, 0]
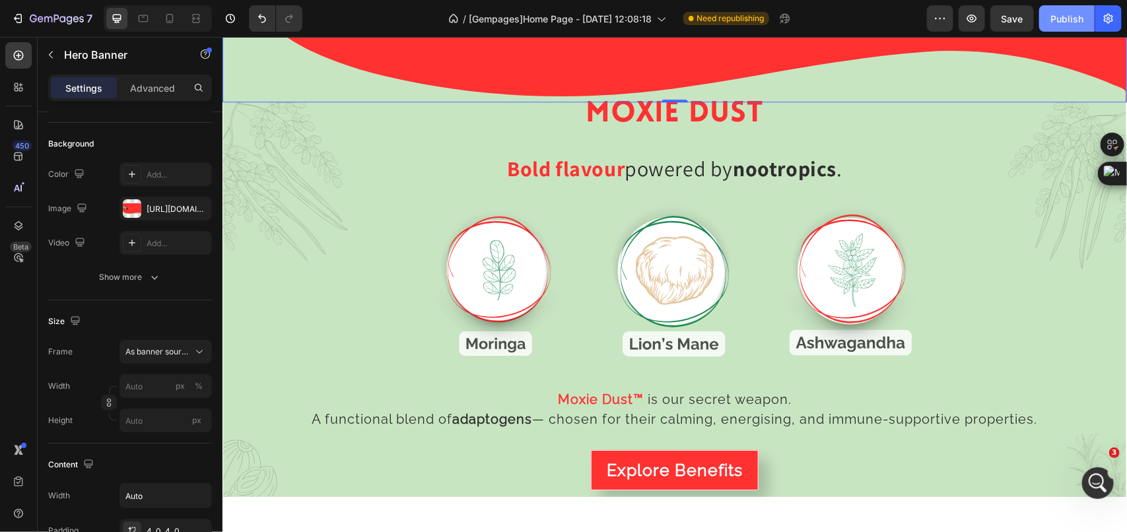
click at [1058, 24] on div "Publish" at bounding box center [1067, 19] width 33 height 14
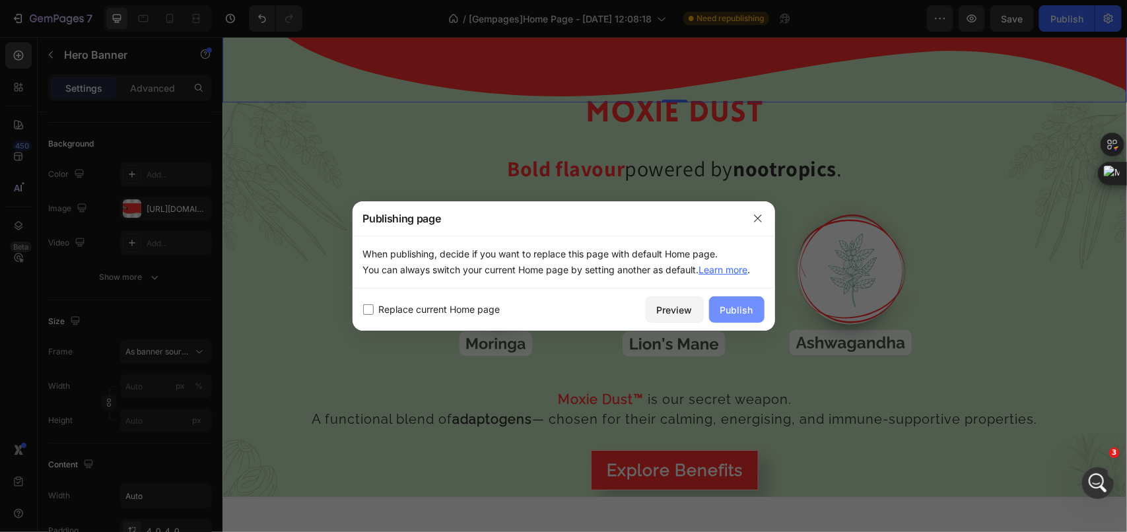
click at [738, 312] on div "Publish" at bounding box center [736, 310] width 33 height 14
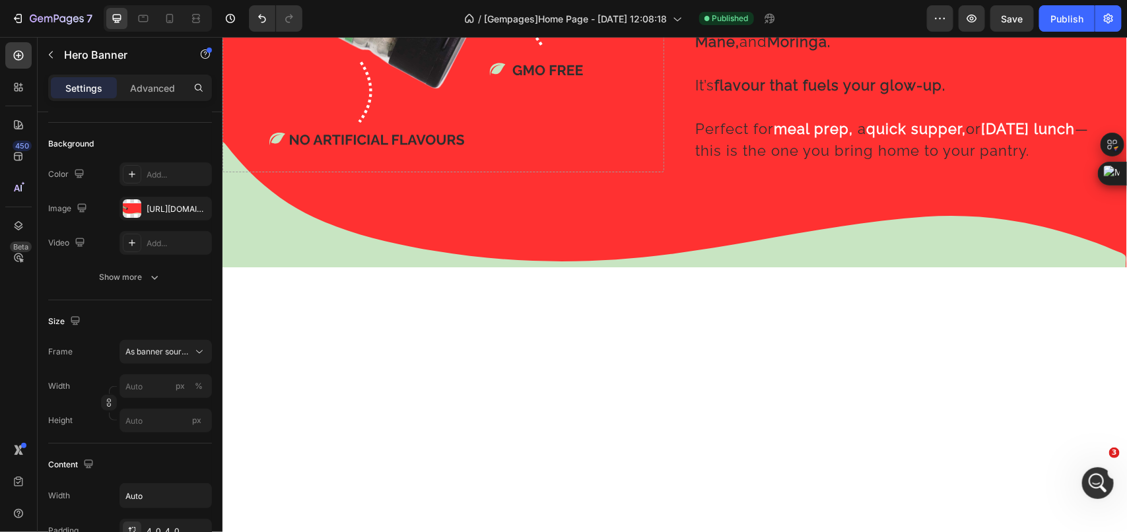
scroll to position [0, 0]
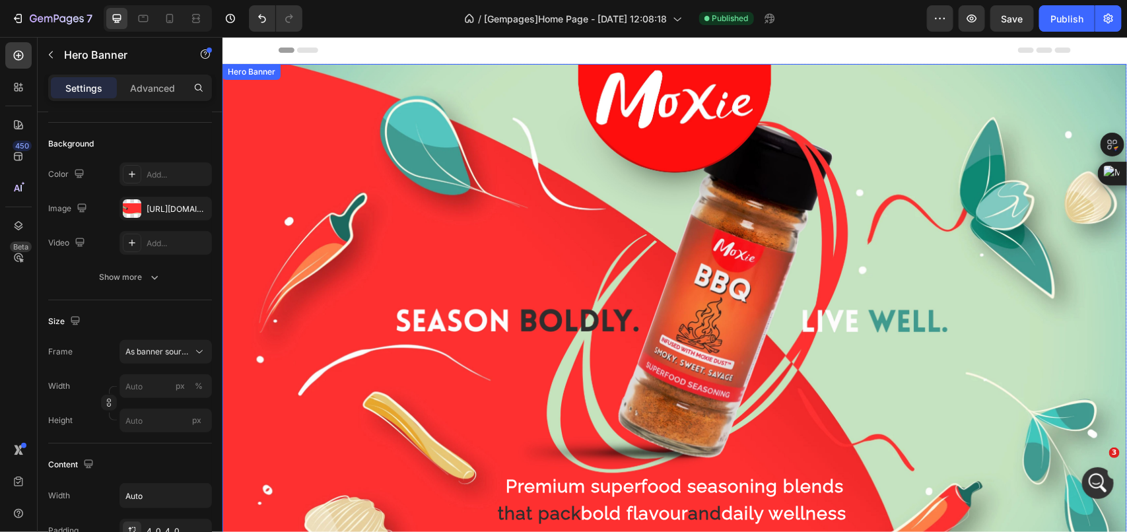
click at [448, 115] on div "Premium superfood seasoning blends that pack bold flavour and daily wellness in…" at bounding box center [674, 340] width 771 height 548
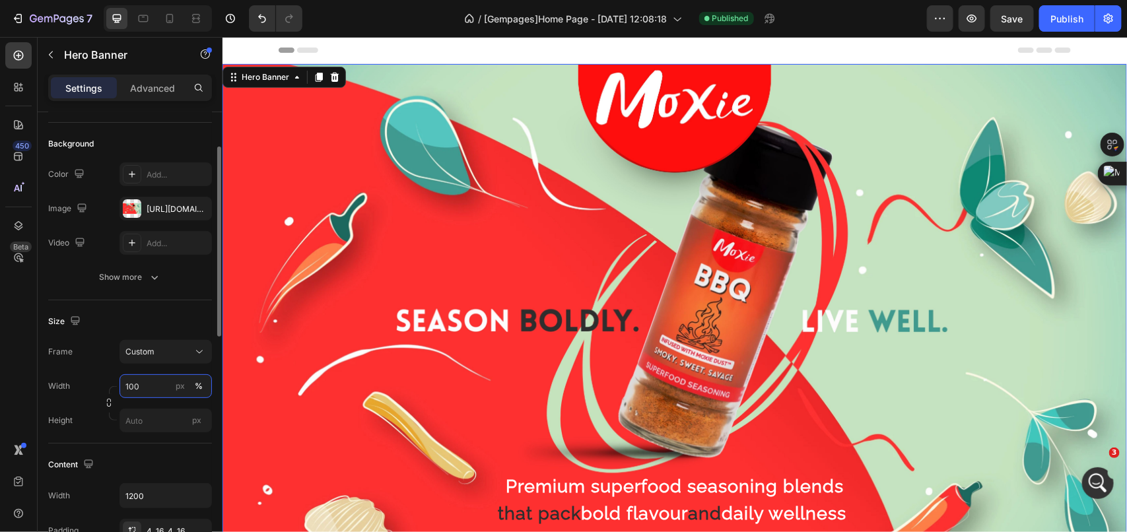
click at [149, 388] on input "100" at bounding box center [166, 386] width 92 height 24
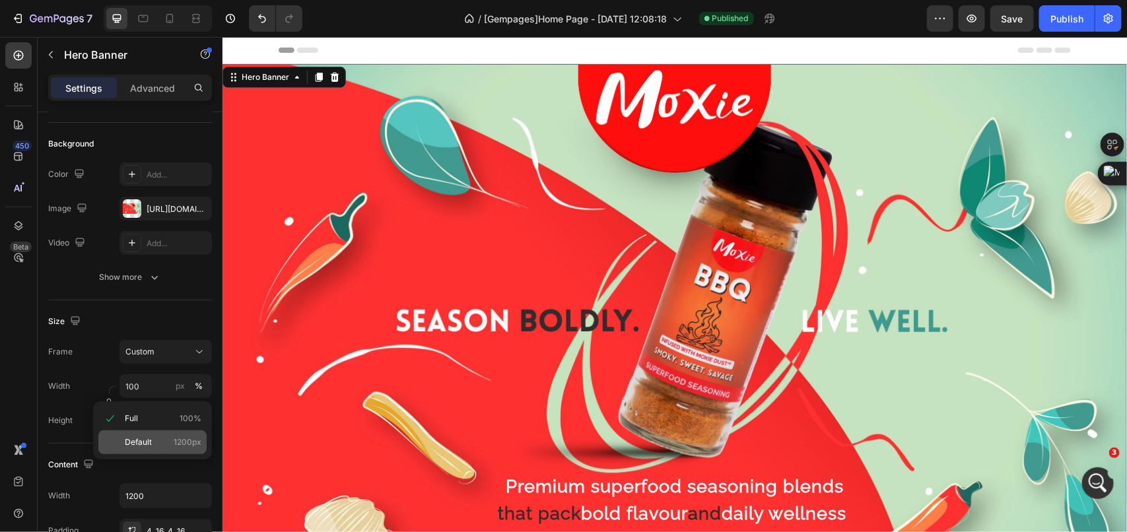
click at [186, 434] on div "Default 1200px" at bounding box center [152, 443] width 108 height 24
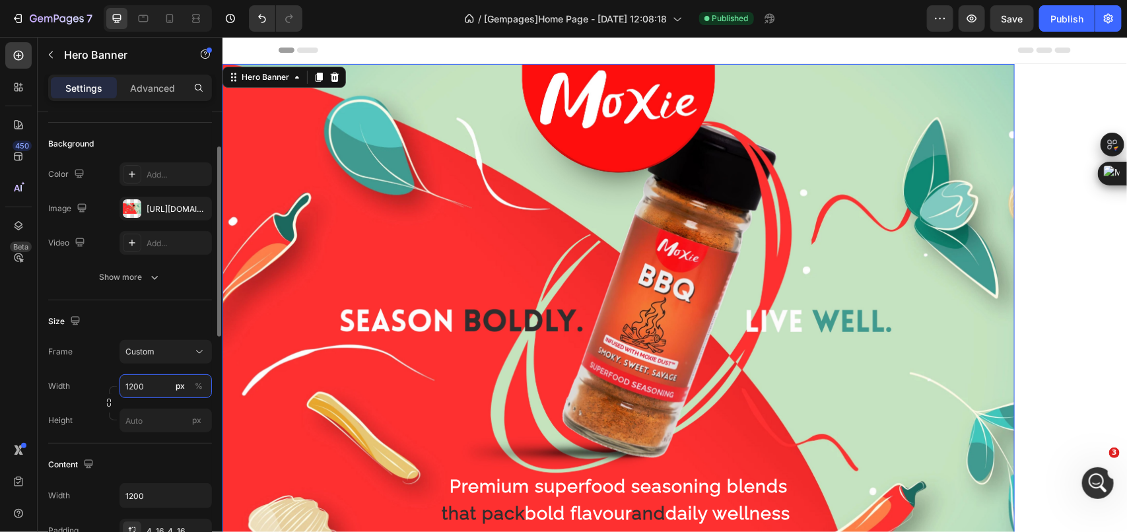
click at [133, 387] on input "1200" at bounding box center [166, 386] width 92 height 24
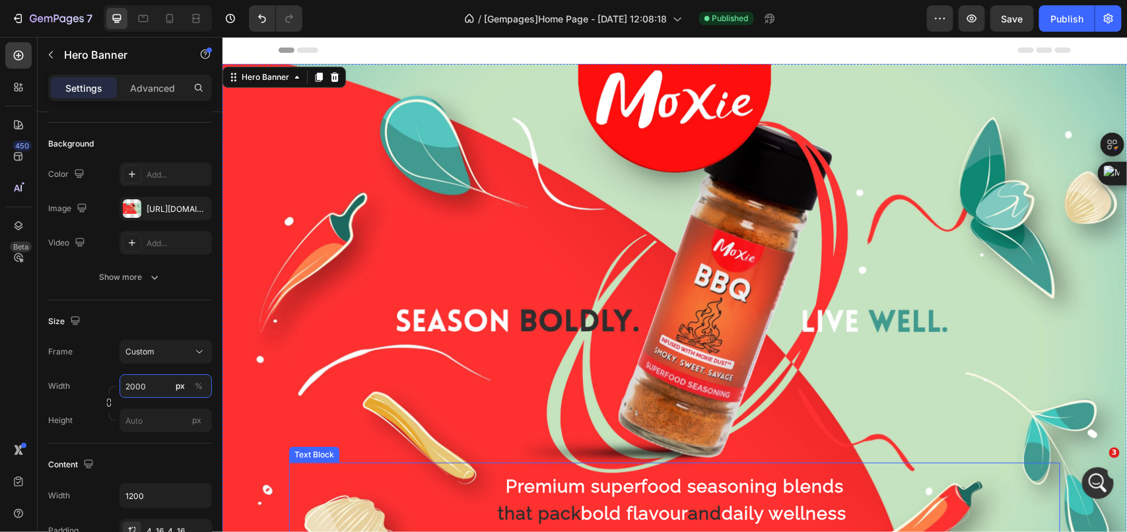
scroll to position [165, 0]
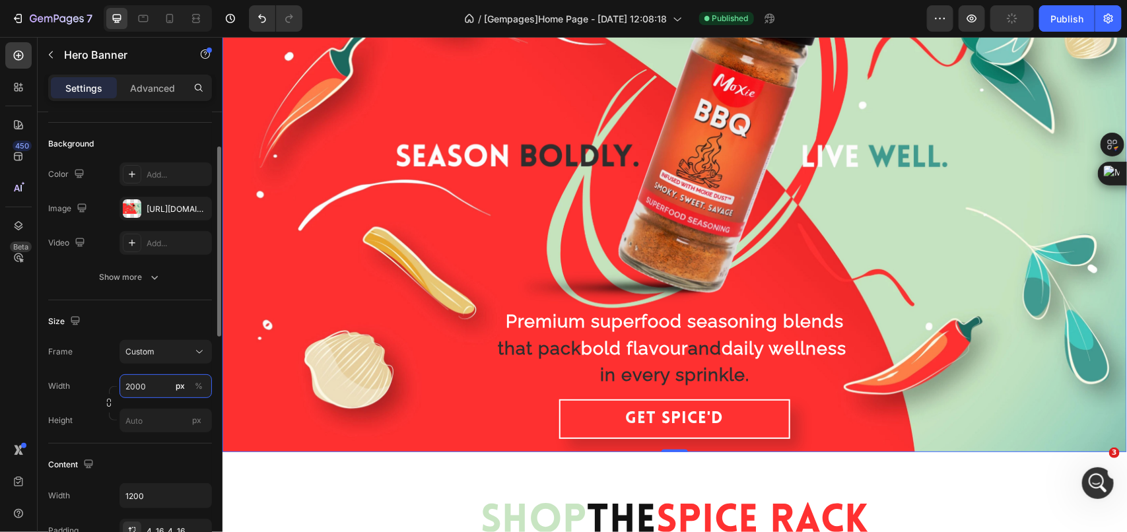
type input "2000"
click at [98, 363] on div "Frame Custom" at bounding box center [130, 352] width 164 height 24
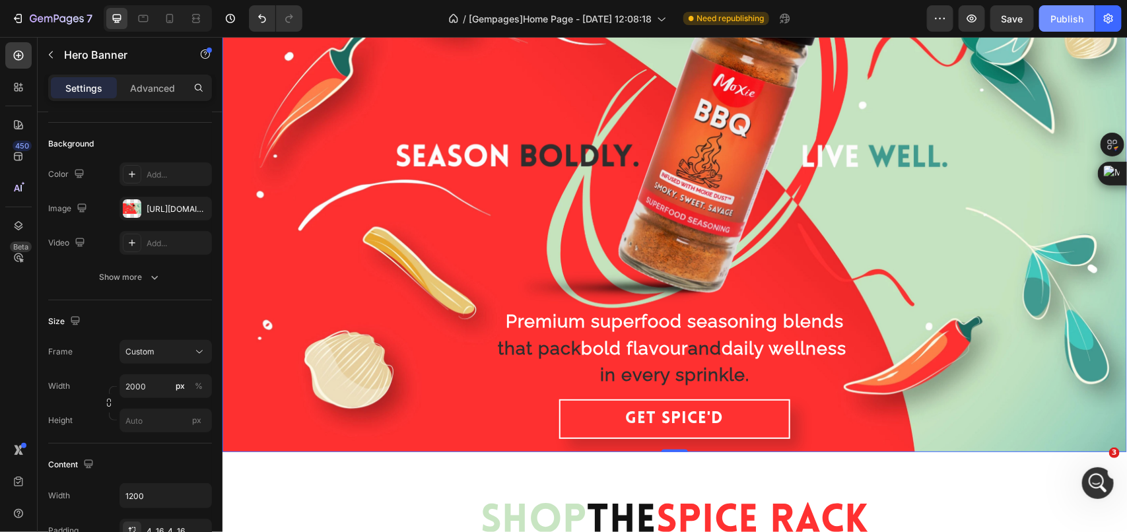
click at [1045, 26] on button "Publish" at bounding box center [1066, 18] width 55 height 26
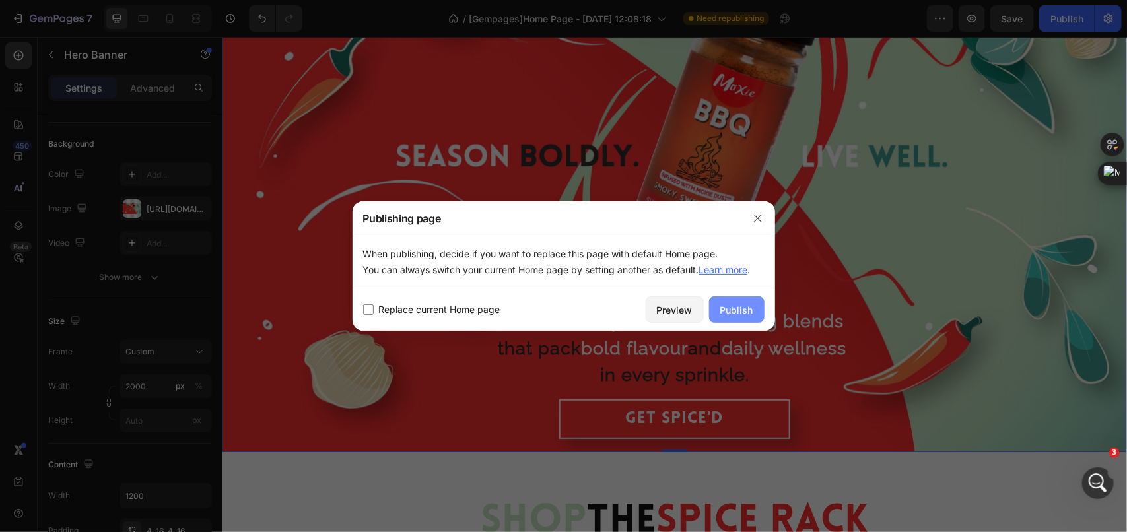
click at [718, 311] on button "Publish" at bounding box center [736, 309] width 55 height 26
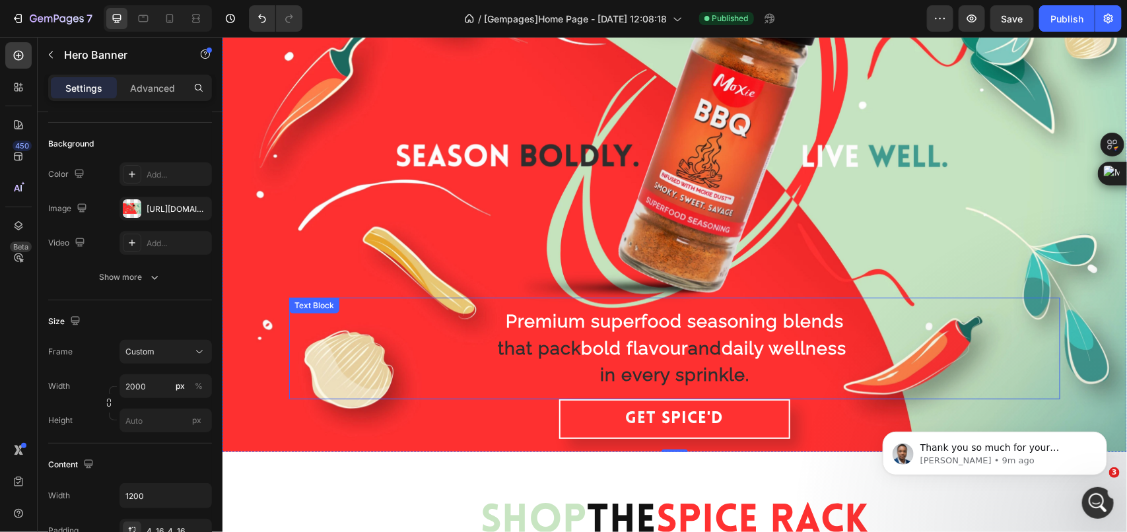
scroll to position [413, 0]
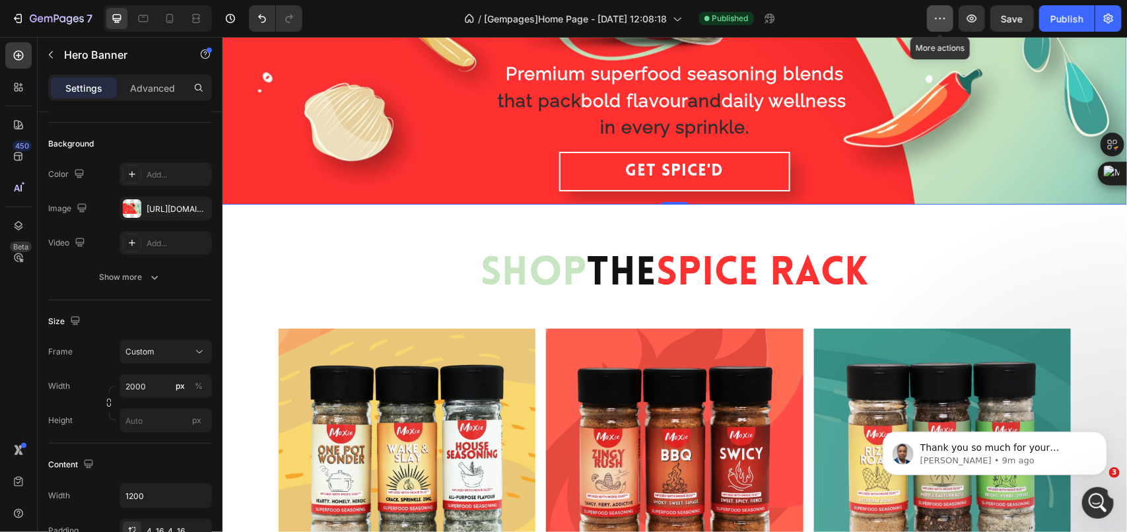
click at [942, 15] on icon "button" at bounding box center [940, 18] width 13 height 13
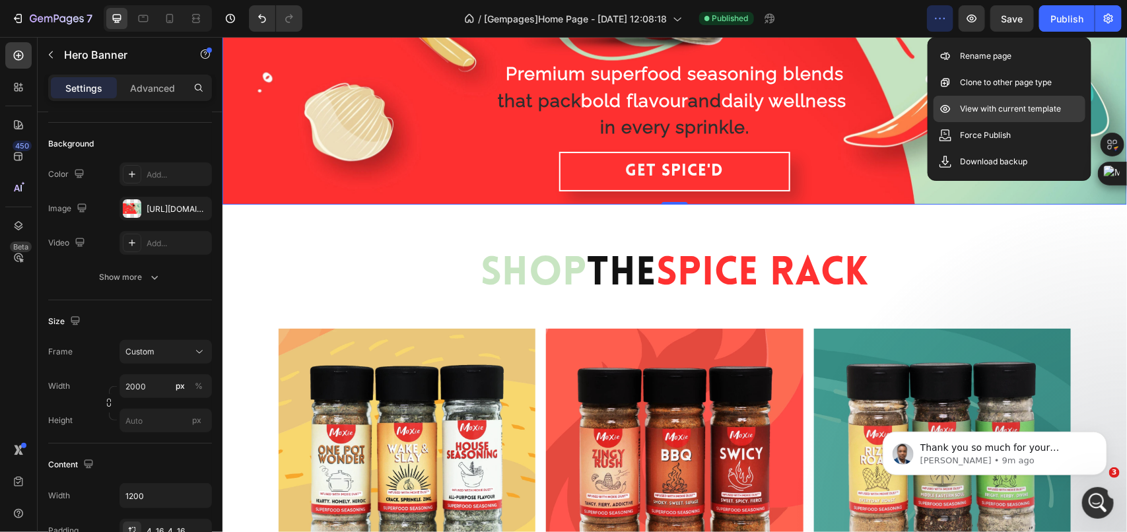
click at [974, 106] on p "View with current template" at bounding box center [1010, 108] width 101 height 13
